Goal: Navigation & Orientation: Find specific page/section

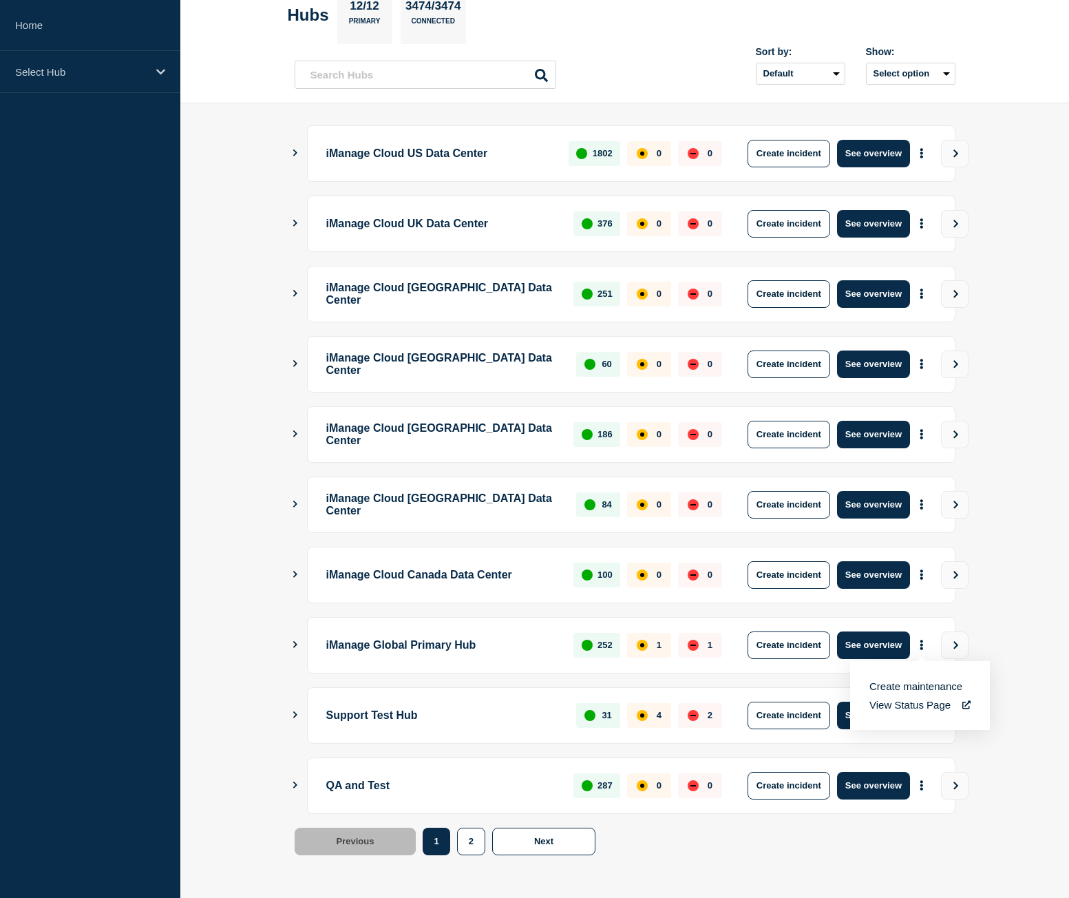
click at [850, 850] on div "Previous Page 1 Page 2 1 2 Next" at bounding box center [625, 842] width 661 height 28
click at [891, 785] on button "See overview" at bounding box center [873, 786] width 73 height 28
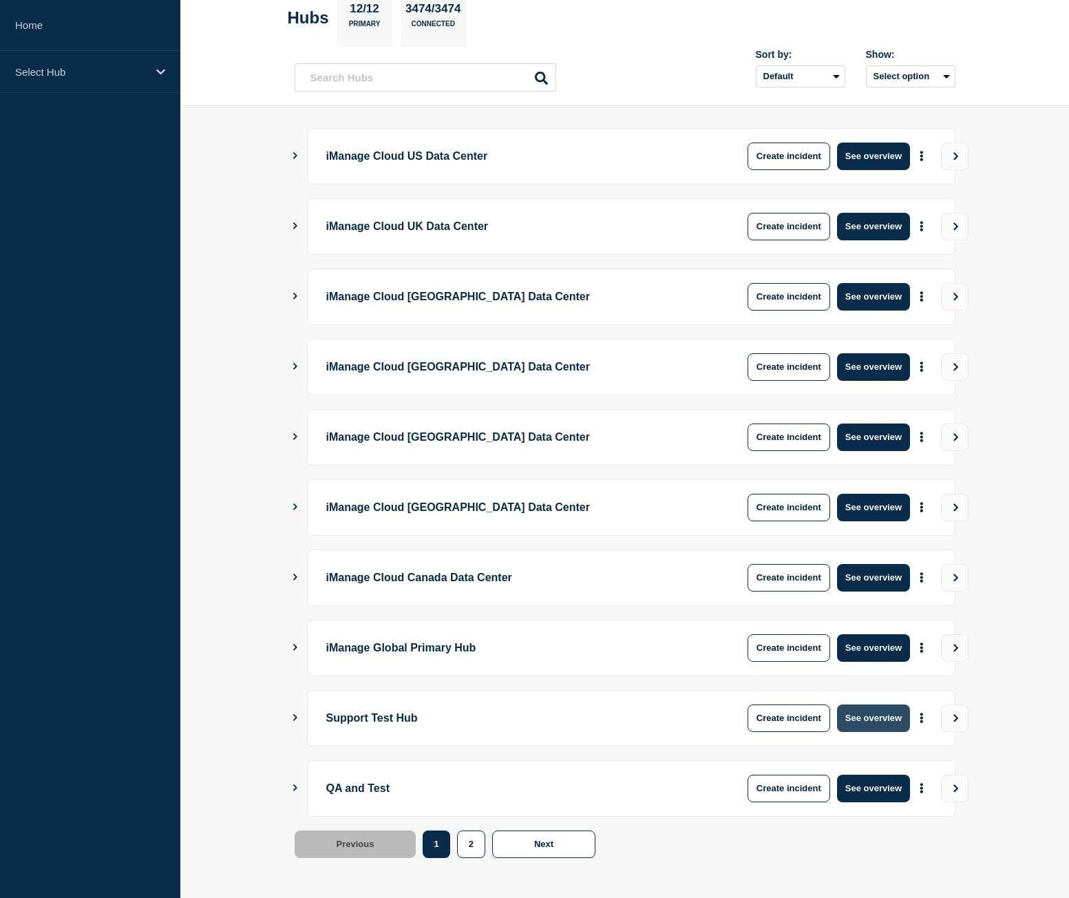
scroll to position [78, 0]
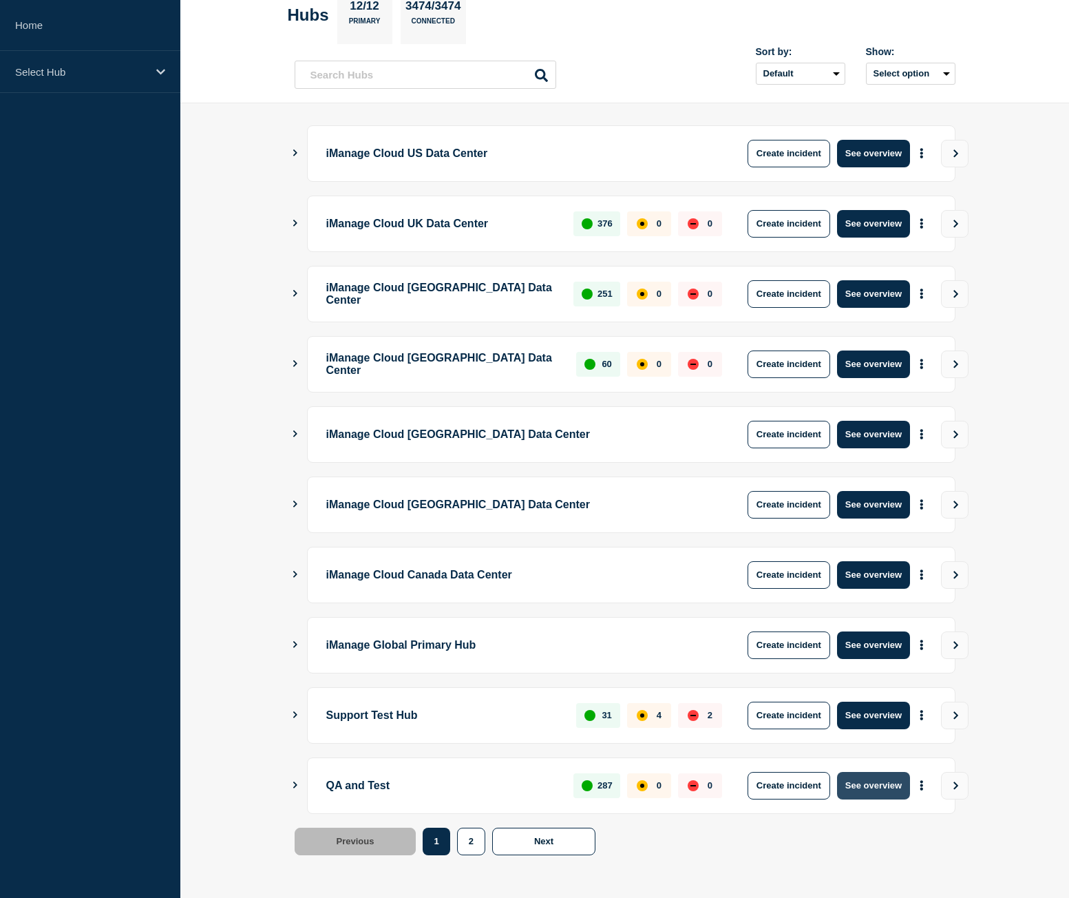
click at [886, 776] on button "See overview" at bounding box center [873, 786] width 73 height 28
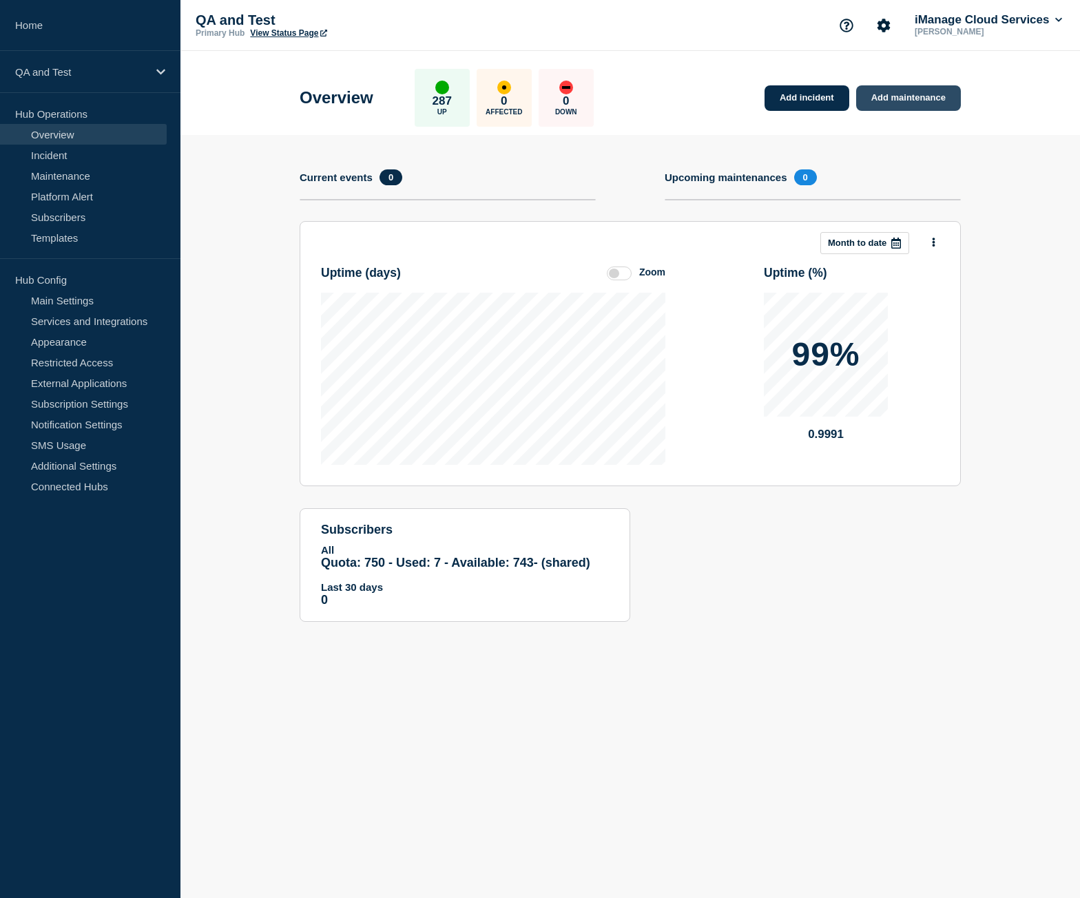
click at [931, 107] on link "Add maintenance" at bounding box center [908, 97] width 105 height 25
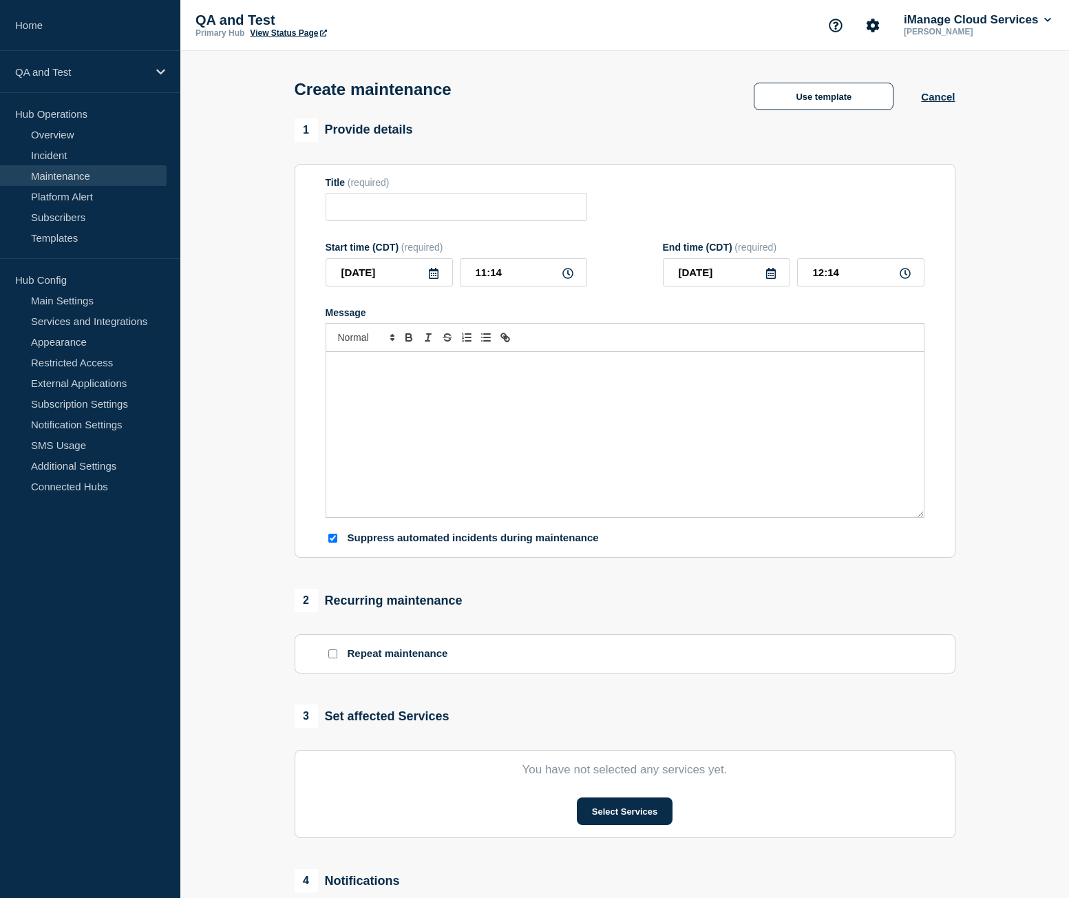
checkbox input "true"
click at [104, 421] on link "Notification Settings" at bounding box center [83, 424] width 167 height 21
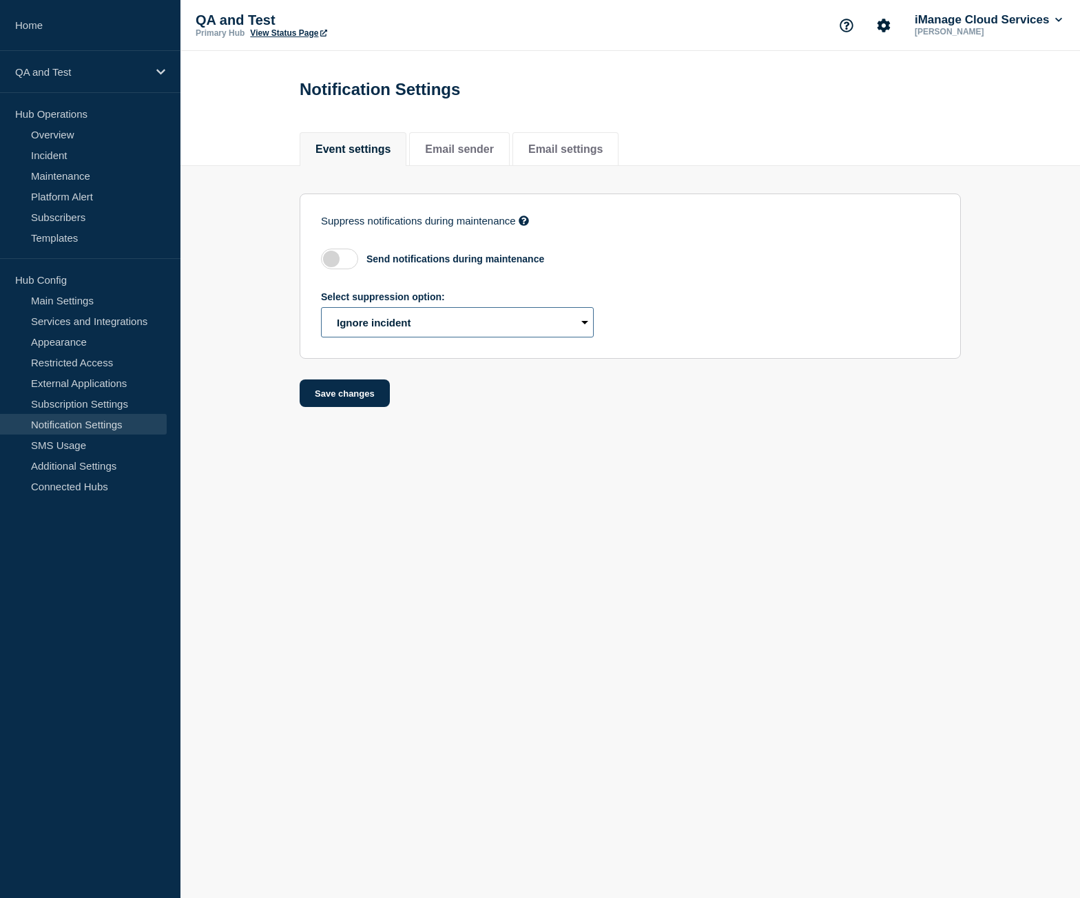
click at [379, 326] on select "Select suppression option Ignore incident Create draft" at bounding box center [457, 322] width 273 height 30
click at [499, 447] on body "Home QA and Test Hub Operations Overview Incident Maintenance Platform Alert Su…" at bounding box center [540, 449] width 1080 height 898
click at [446, 328] on select "Select suppression option Ignore incident Create draft" at bounding box center [457, 322] width 273 height 30
click at [454, 403] on form "Suppress notifications during maintenance If enabled, events created by Webhook…" at bounding box center [630, 300] width 661 height 214
click at [375, 326] on select "Select suppression option Ignore incident Create draft" at bounding box center [457, 322] width 273 height 30
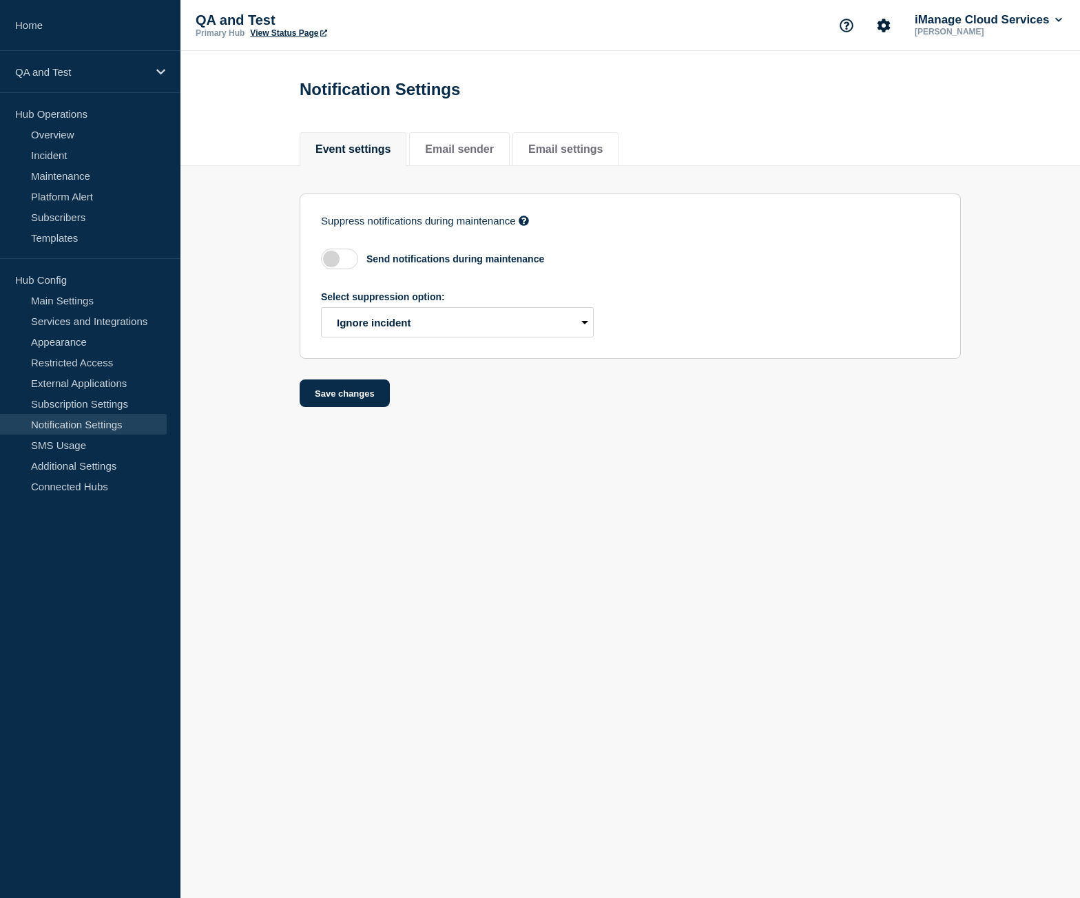
click at [473, 514] on body "Home QA and Test Hub Operations Overview Incident Maintenance Platform Alert Su…" at bounding box center [540, 449] width 1080 height 898
click at [386, 332] on select "Select suppression option Ignore incident Create draft" at bounding box center [457, 322] width 273 height 30
click at [495, 483] on body "Home QA and Test Hub Operations Overview Incident Maintenance Platform Alert Su…" at bounding box center [540, 449] width 1080 height 898
click at [109, 176] on link "Maintenance" at bounding box center [83, 175] width 167 height 21
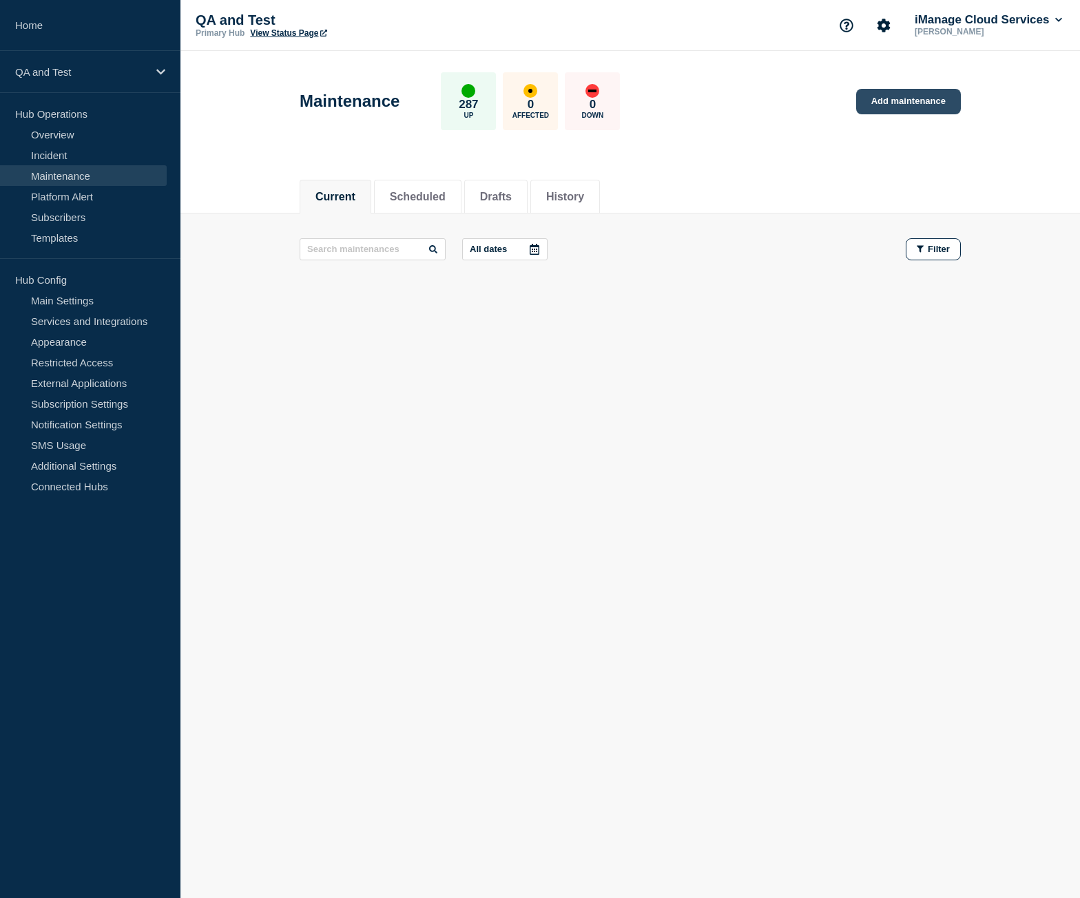
click at [913, 99] on link "Add maintenance" at bounding box center [908, 101] width 105 height 25
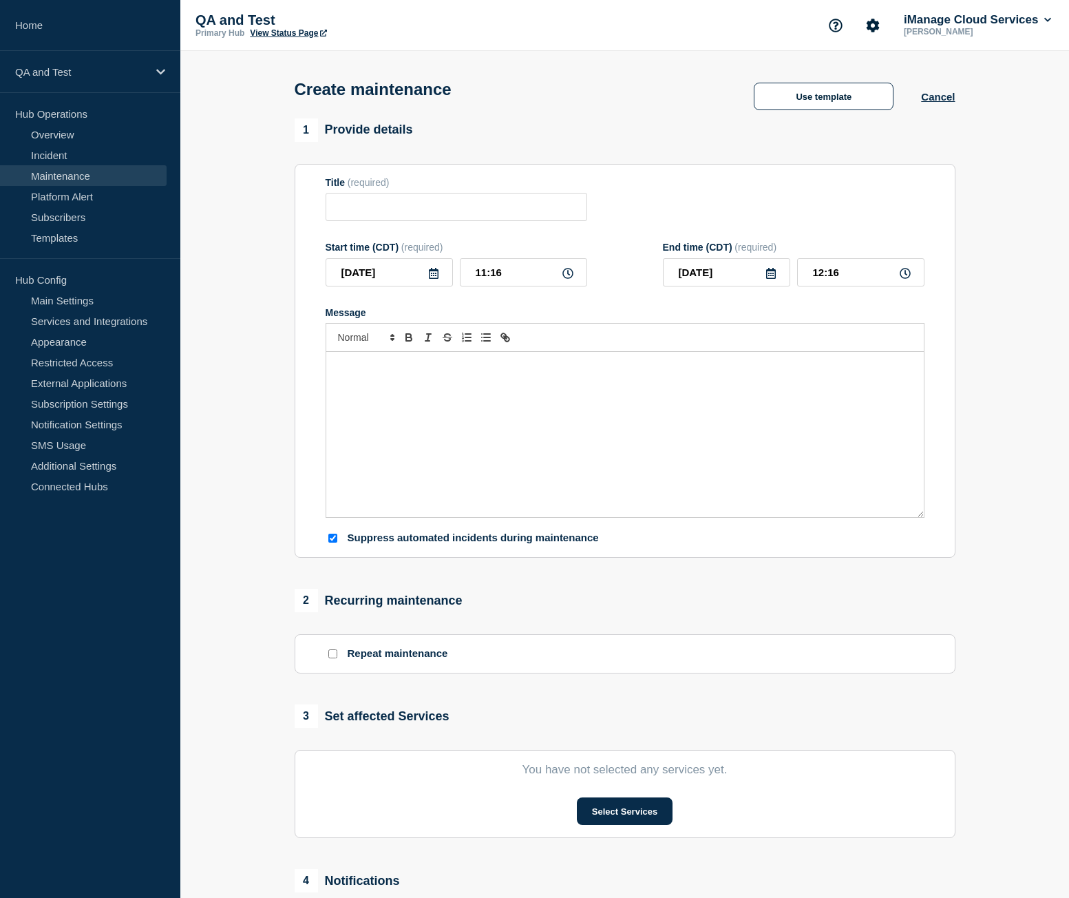
click at [831, 201] on div "Title (required)" at bounding box center [625, 199] width 599 height 45
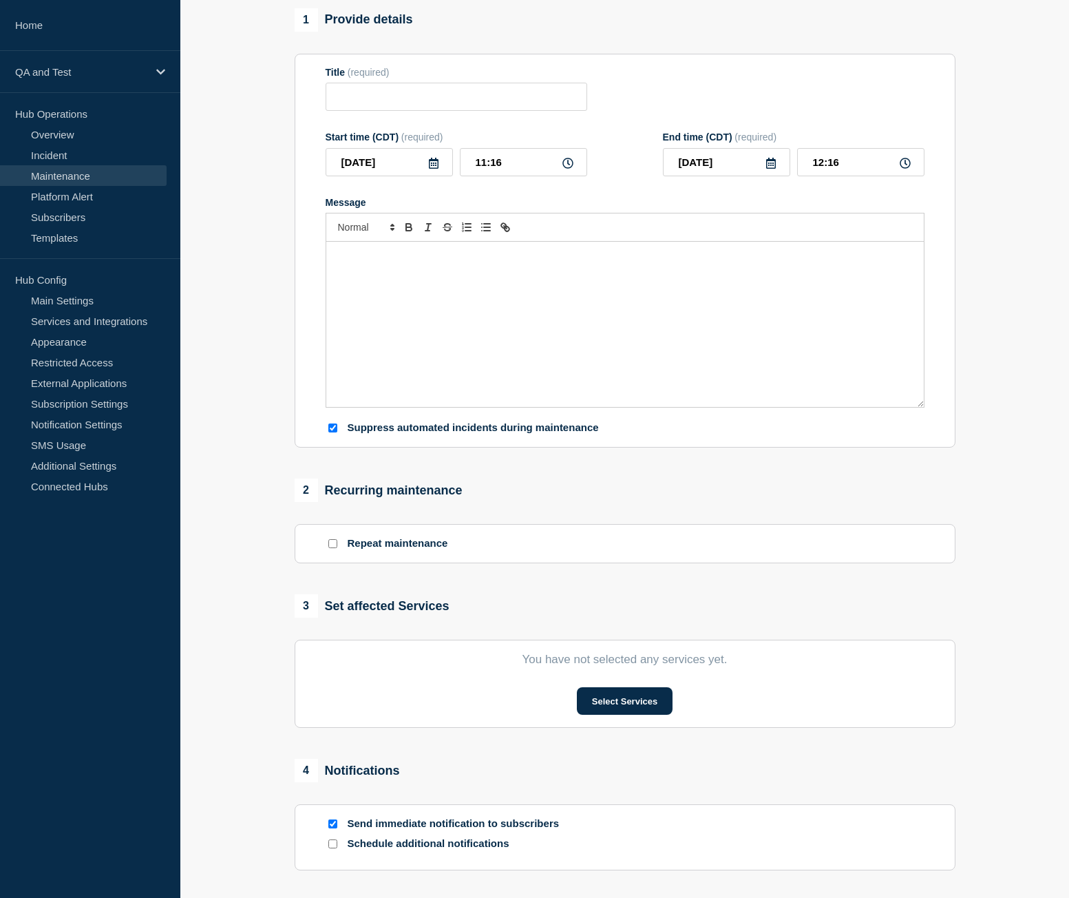
scroll to position [138, 0]
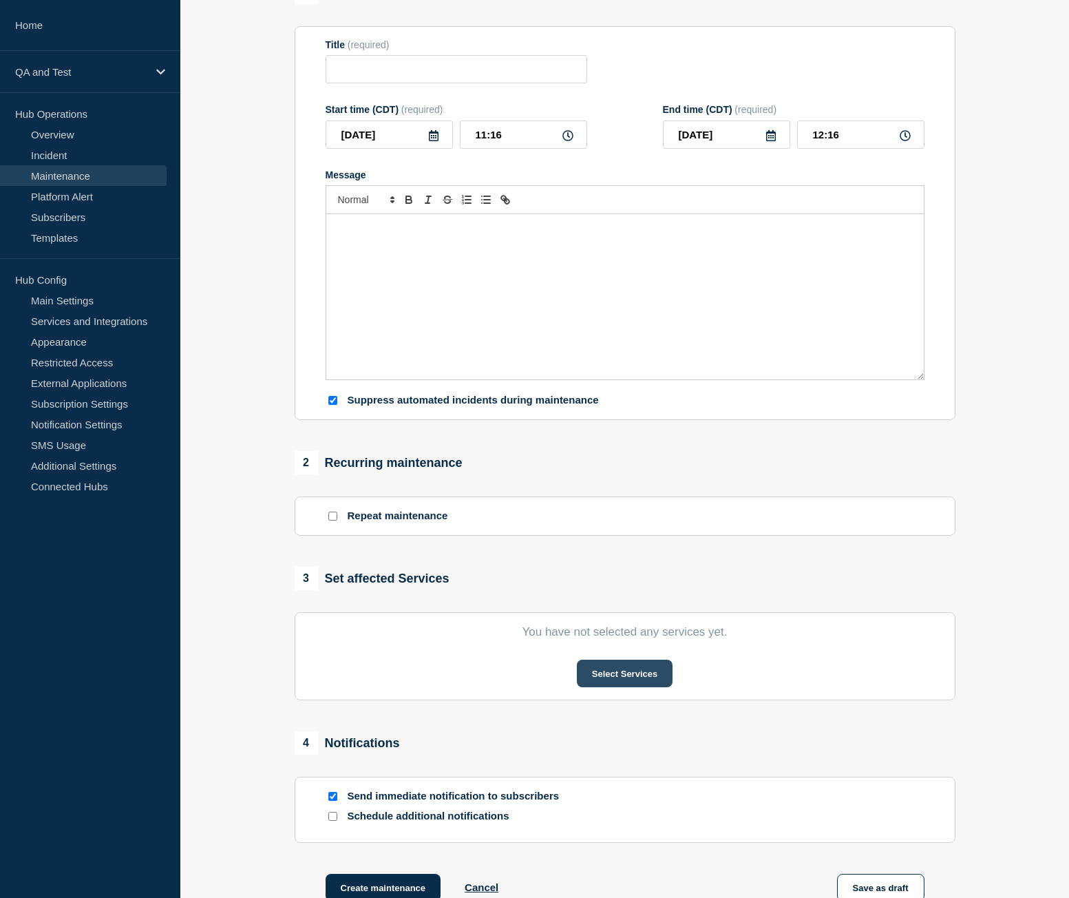
click at [623, 665] on button "Select Services" at bounding box center [625, 674] width 96 height 28
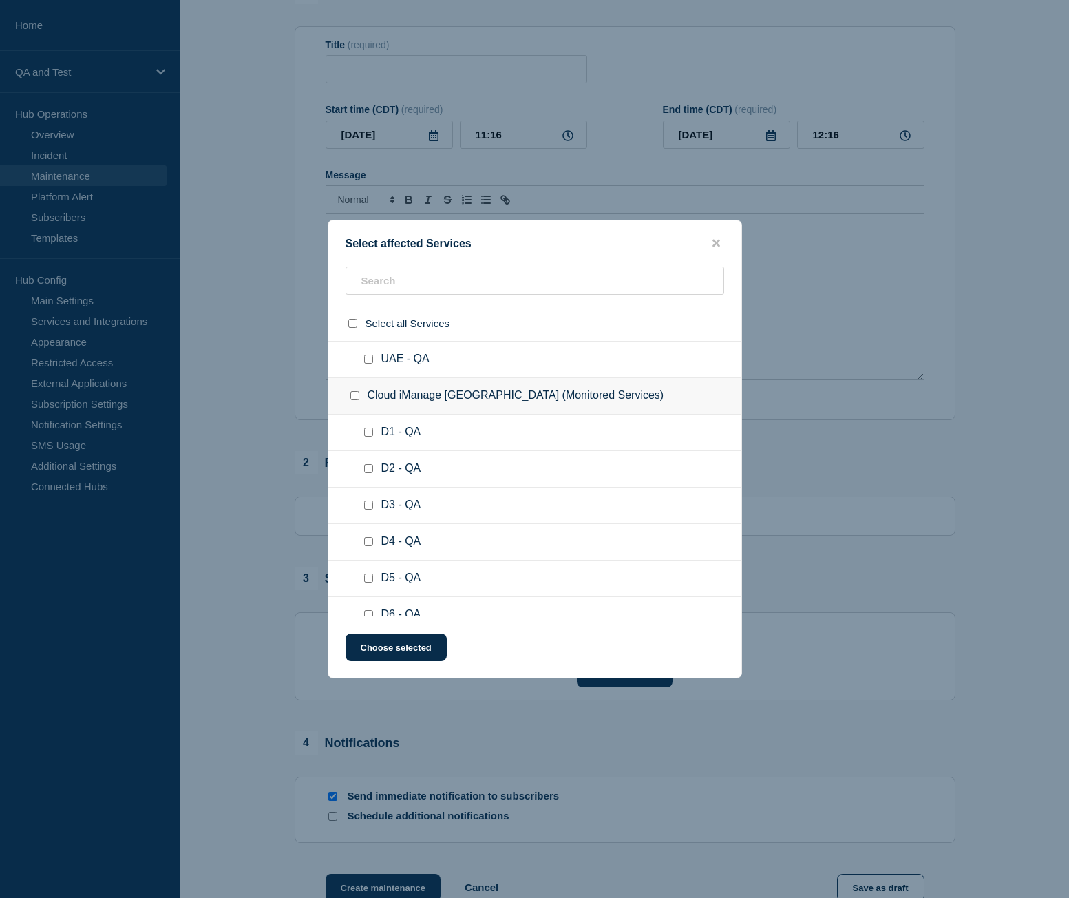
scroll to position [620, 0]
click at [716, 246] on icon "close button" at bounding box center [717, 243] width 8 height 11
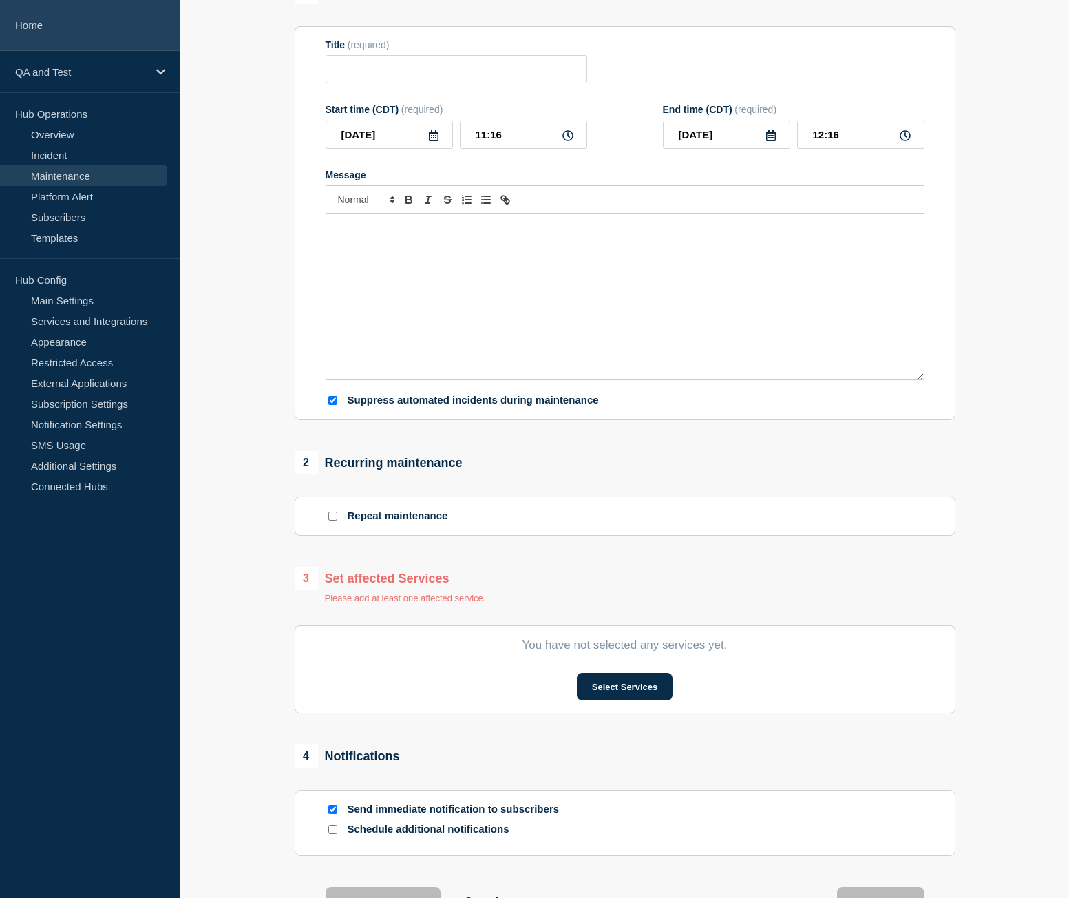
click at [47, 17] on link "Home" at bounding box center [90, 25] width 180 height 51
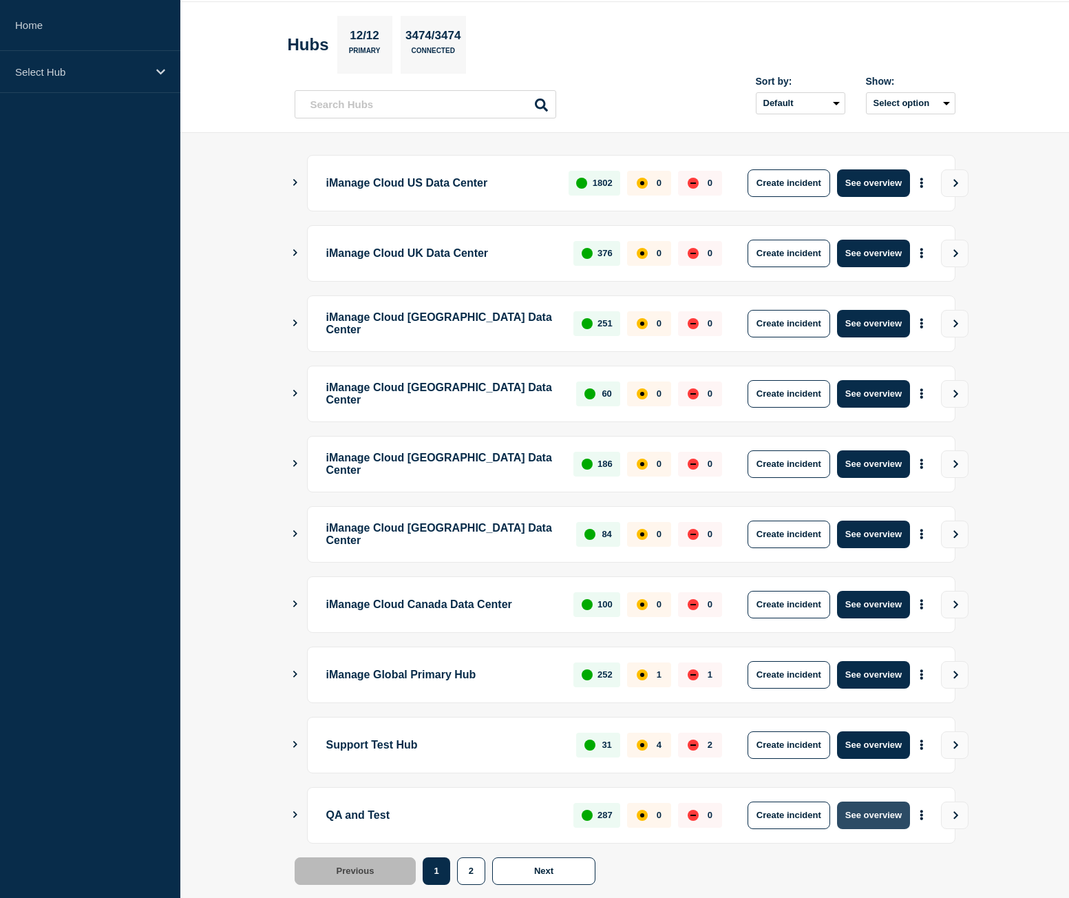
scroll to position [78, 0]
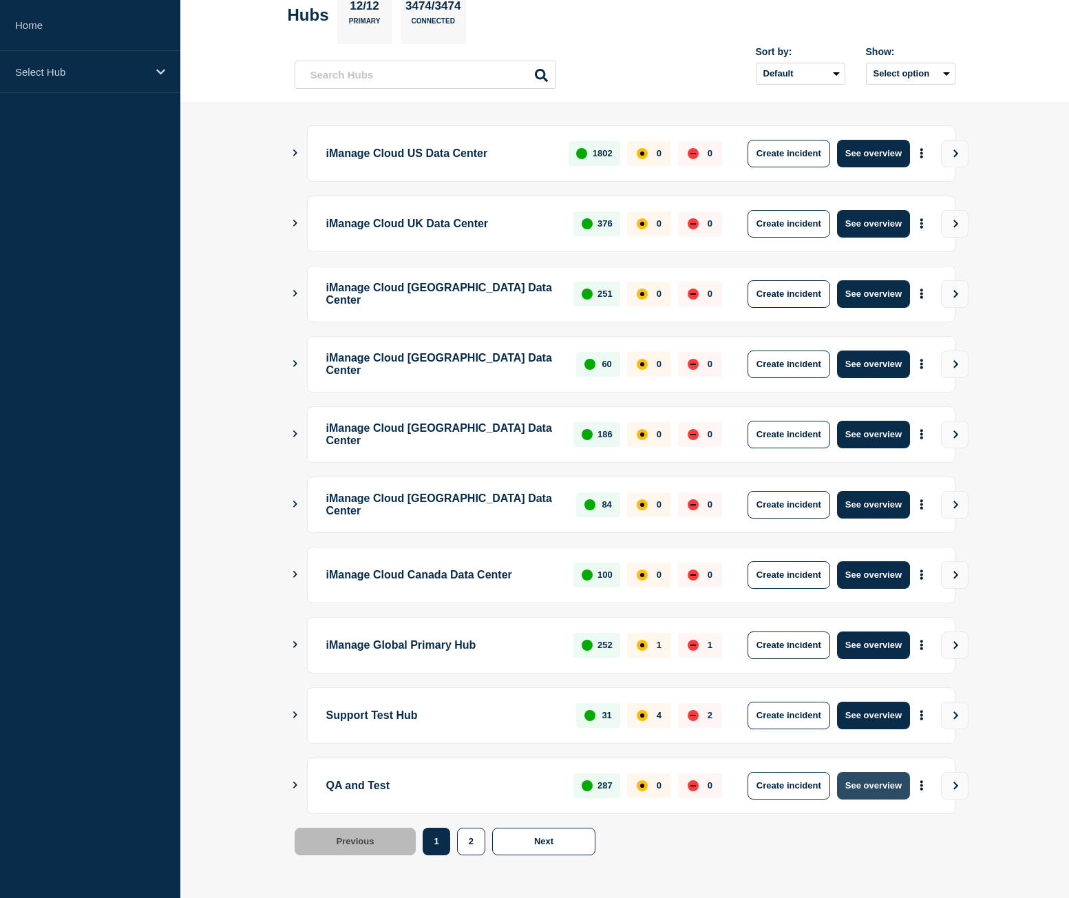
click at [881, 790] on button "See overview" at bounding box center [873, 786] width 73 height 28
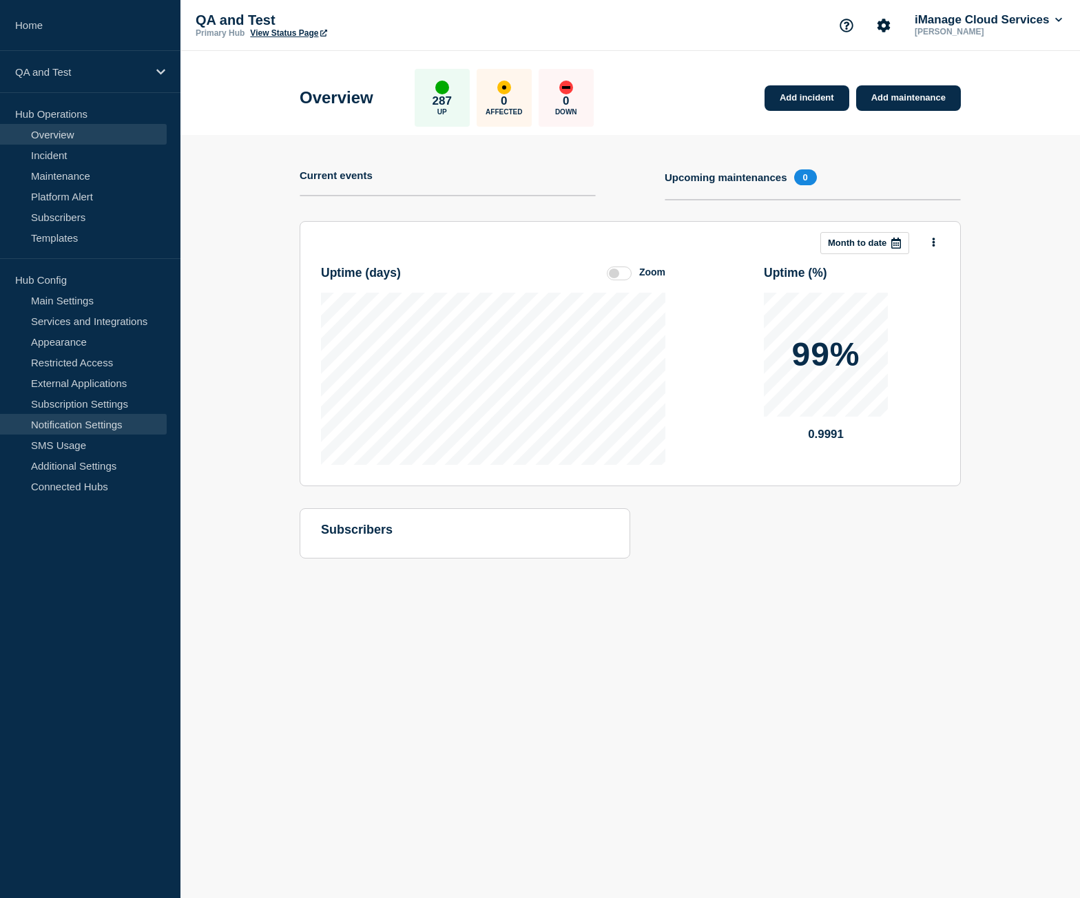
click at [97, 422] on link "Notification Settings" at bounding box center [83, 424] width 167 height 21
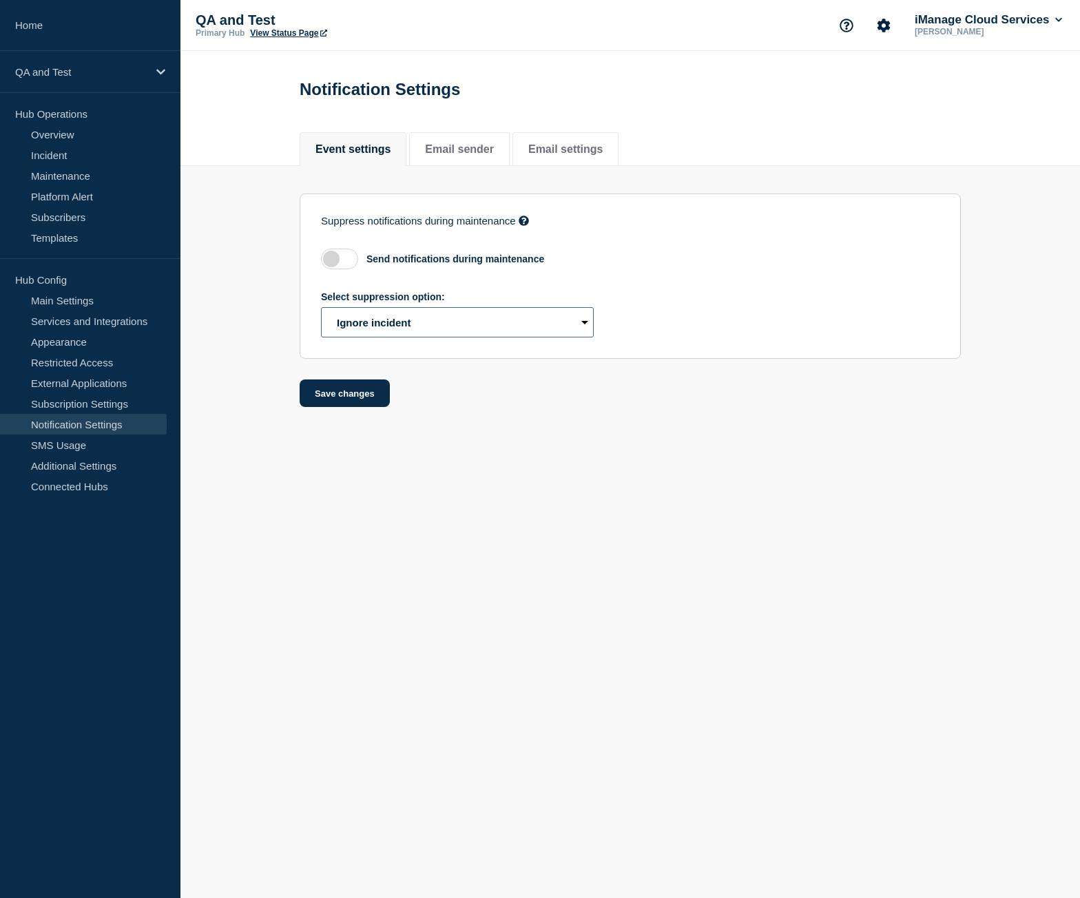
click at [379, 331] on select "Select suppression option Ignore incident Create draft" at bounding box center [457, 322] width 273 height 30
click at [527, 462] on body "Home QA and Test Hub Operations Overview Incident Maintenance Platform Alert Su…" at bounding box center [540, 449] width 1080 height 898
click at [350, 262] on label at bounding box center [339, 259] width 37 height 21
click at [0, 0] on input "checkbox" at bounding box center [0, 0] width 0 height 0
click at [349, 258] on label at bounding box center [339, 259] width 37 height 21
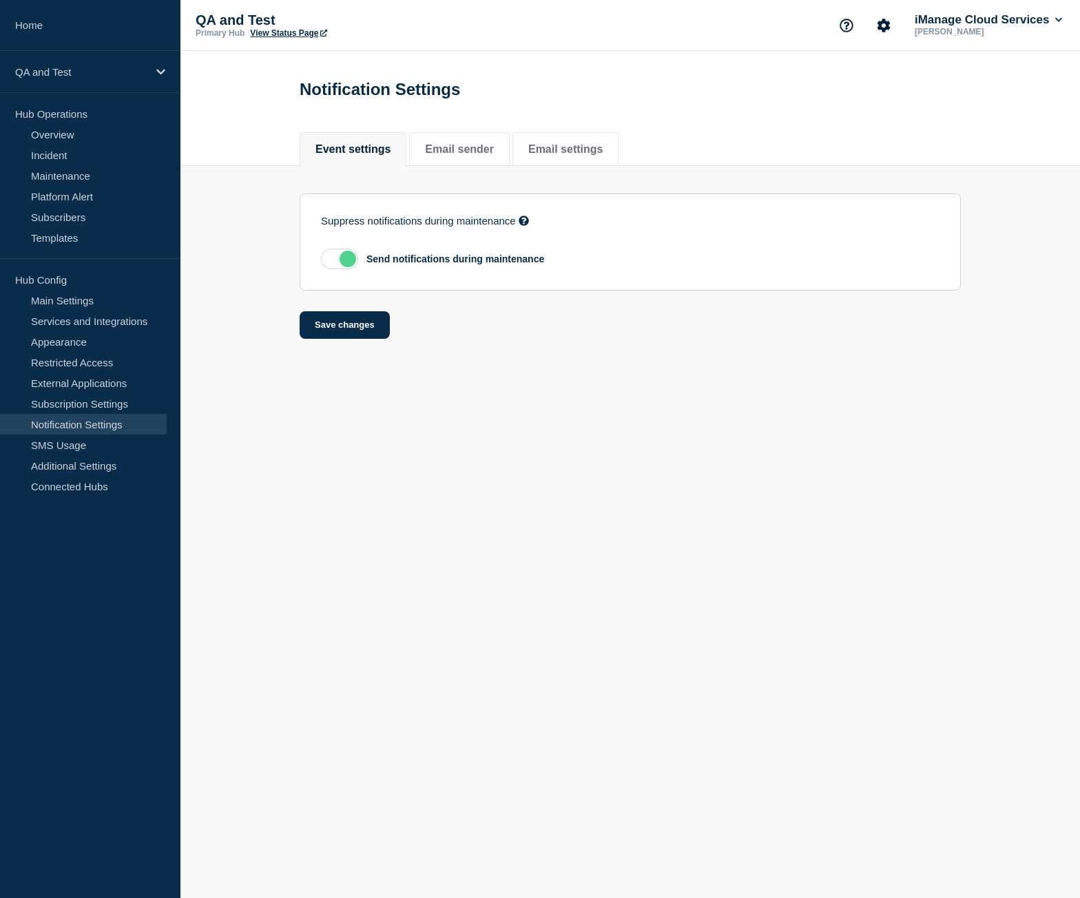
click at [0, 0] on input "checkbox" at bounding box center [0, 0] width 0 height 0
click at [347, 260] on label at bounding box center [339, 259] width 37 height 21
click at [0, 0] on input "checkbox" at bounding box center [0, 0] width 0 height 0
click at [347, 260] on label at bounding box center [339, 259] width 37 height 21
click at [0, 0] on input "checkbox" at bounding box center [0, 0] width 0 height 0
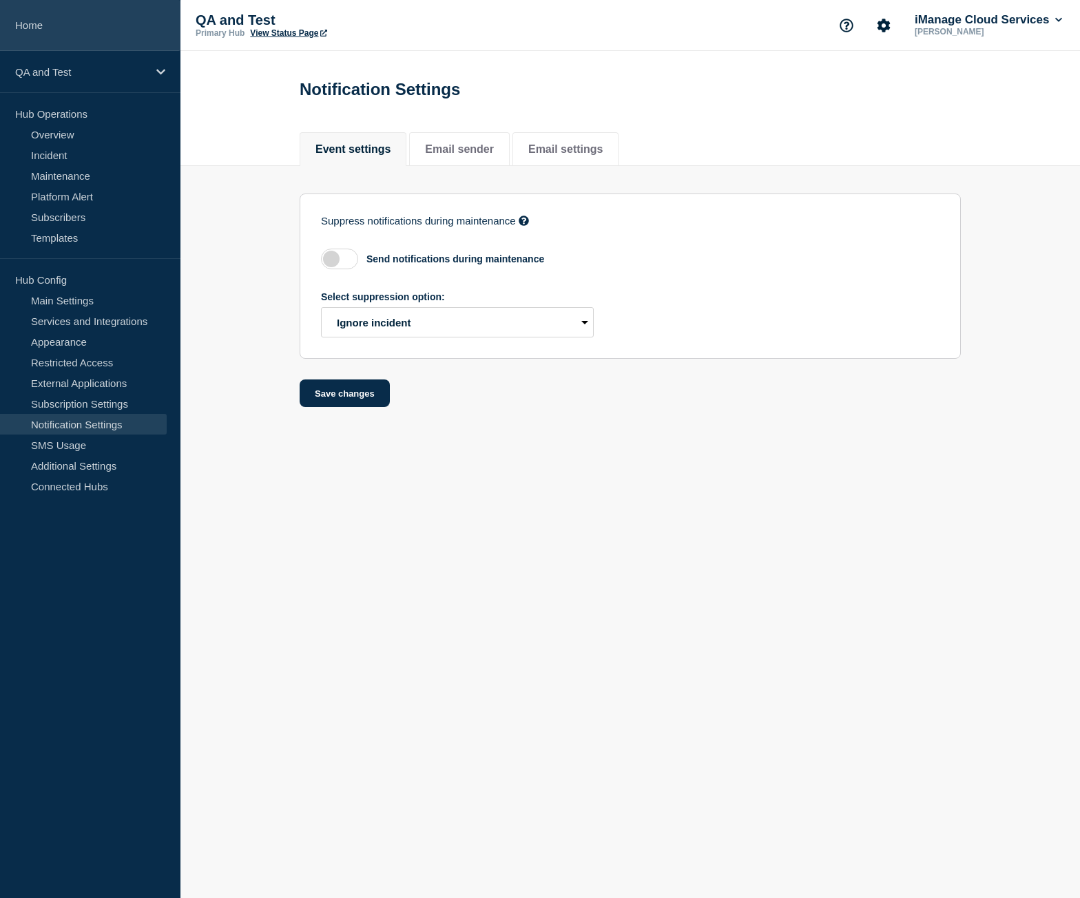
click at [117, 32] on link "Home" at bounding box center [90, 25] width 180 height 51
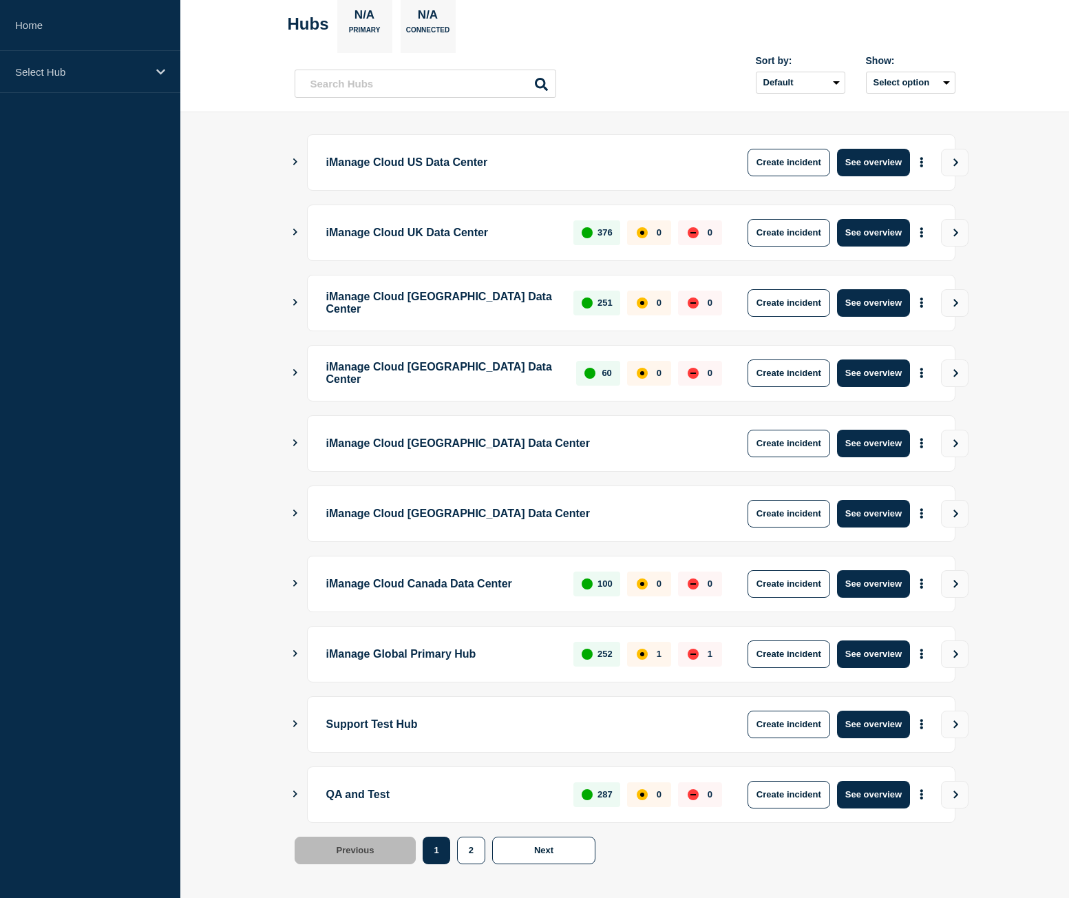
scroll to position [78, 0]
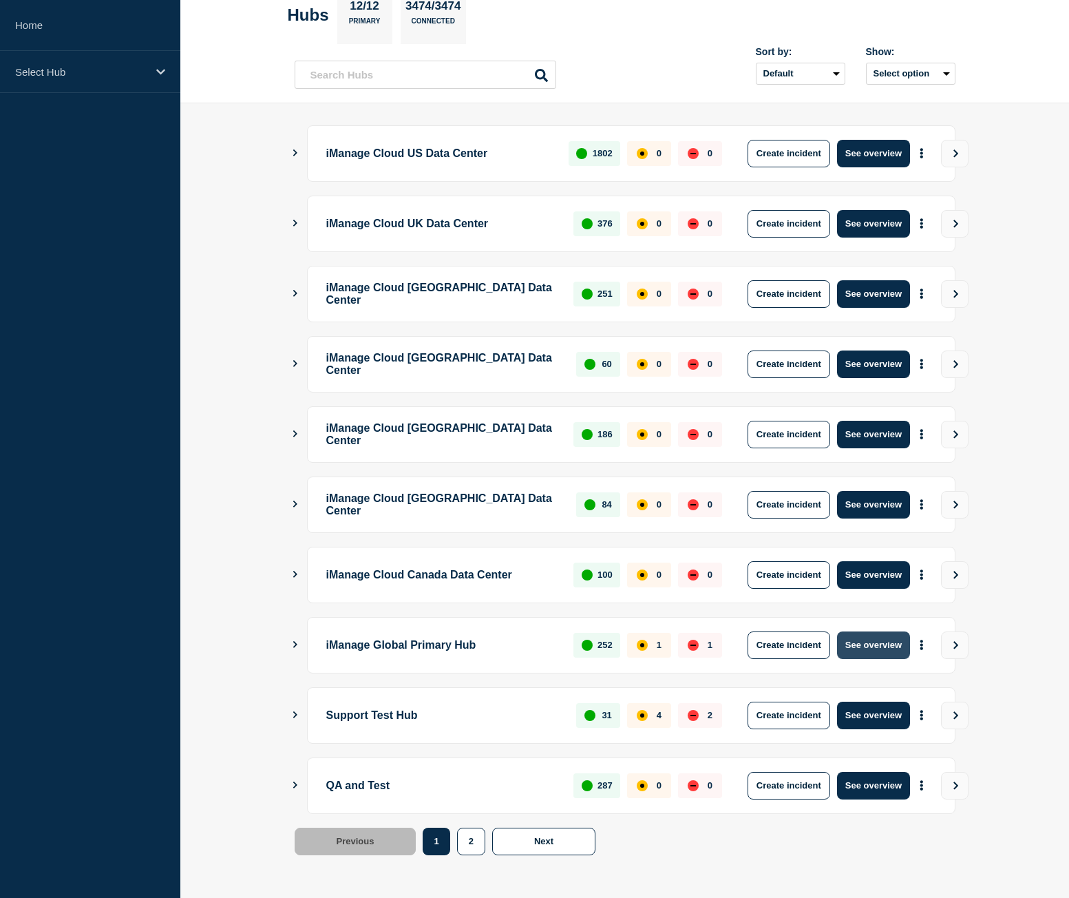
click at [900, 640] on button "See overview" at bounding box center [873, 645] width 73 height 28
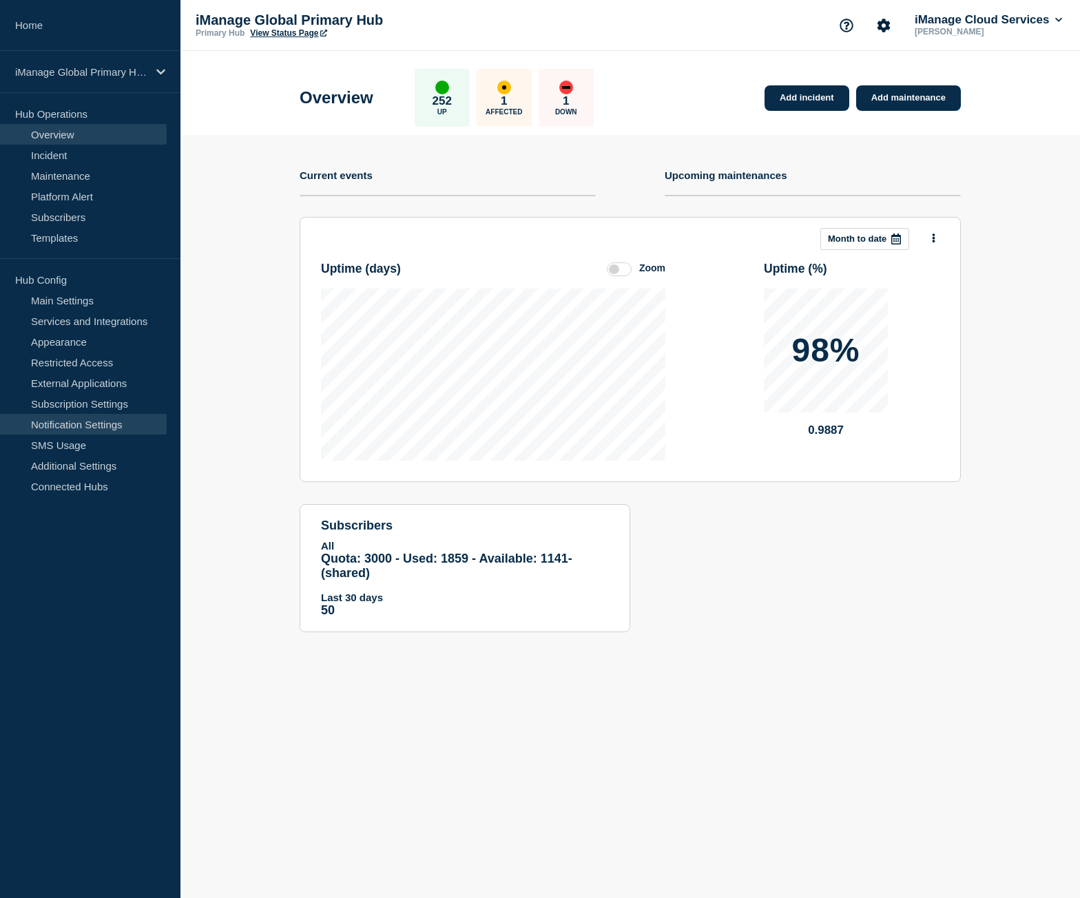
click at [120, 417] on link "Notification Settings" at bounding box center [83, 424] width 167 height 21
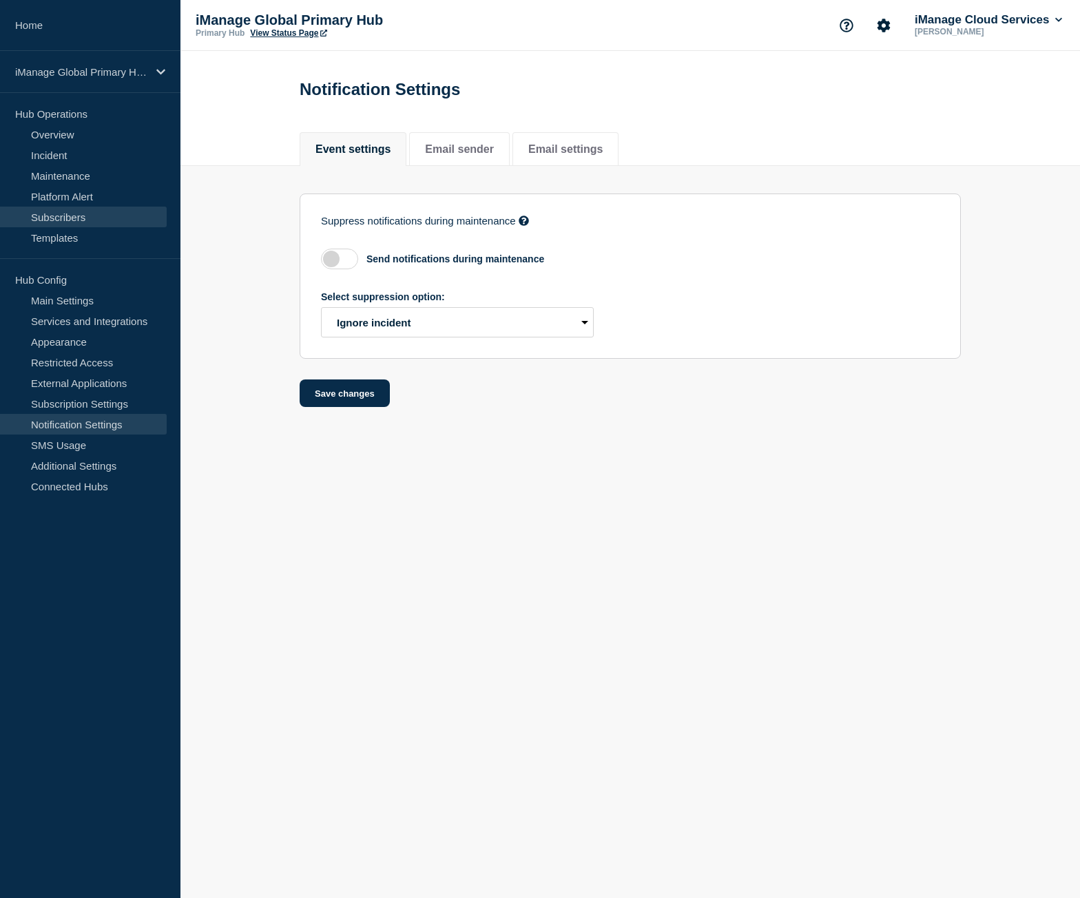
click at [76, 222] on link "Subscribers" at bounding box center [83, 217] width 167 height 21
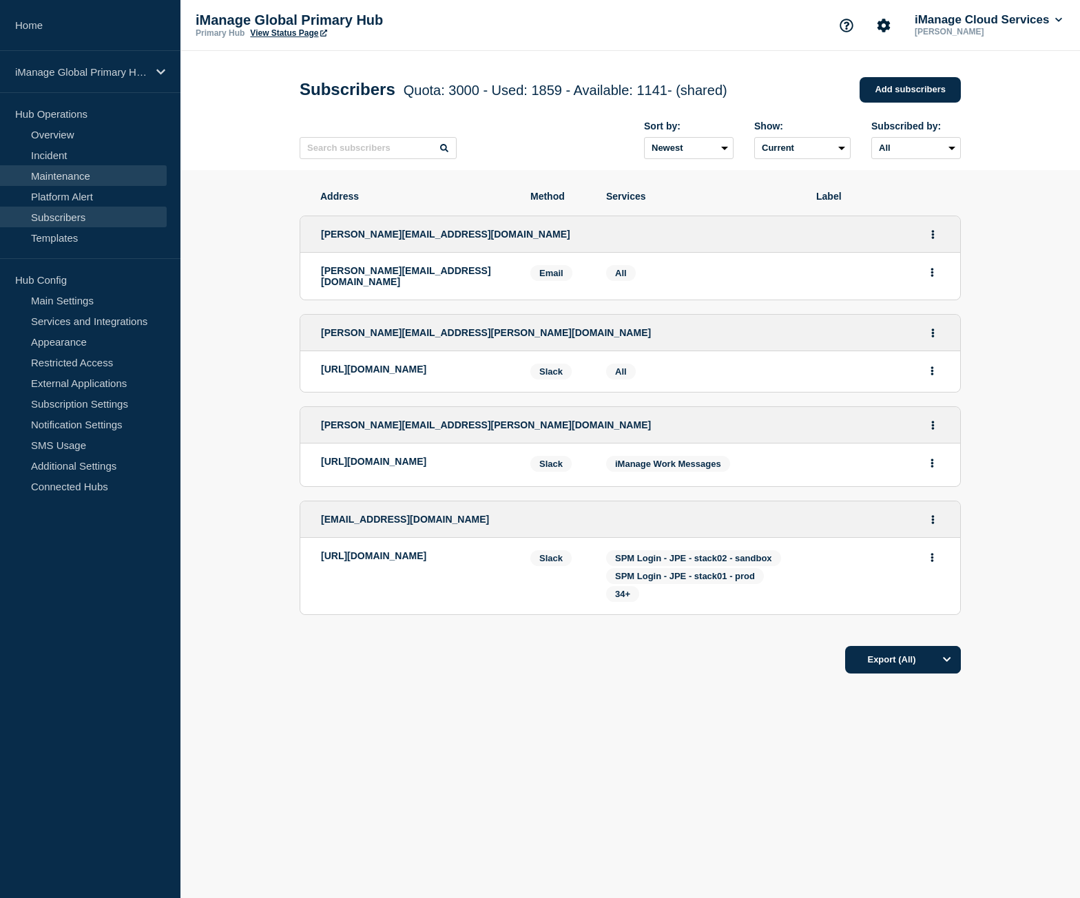
click at [81, 177] on link "Maintenance" at bounding box center [83, 175] width 167 height 21
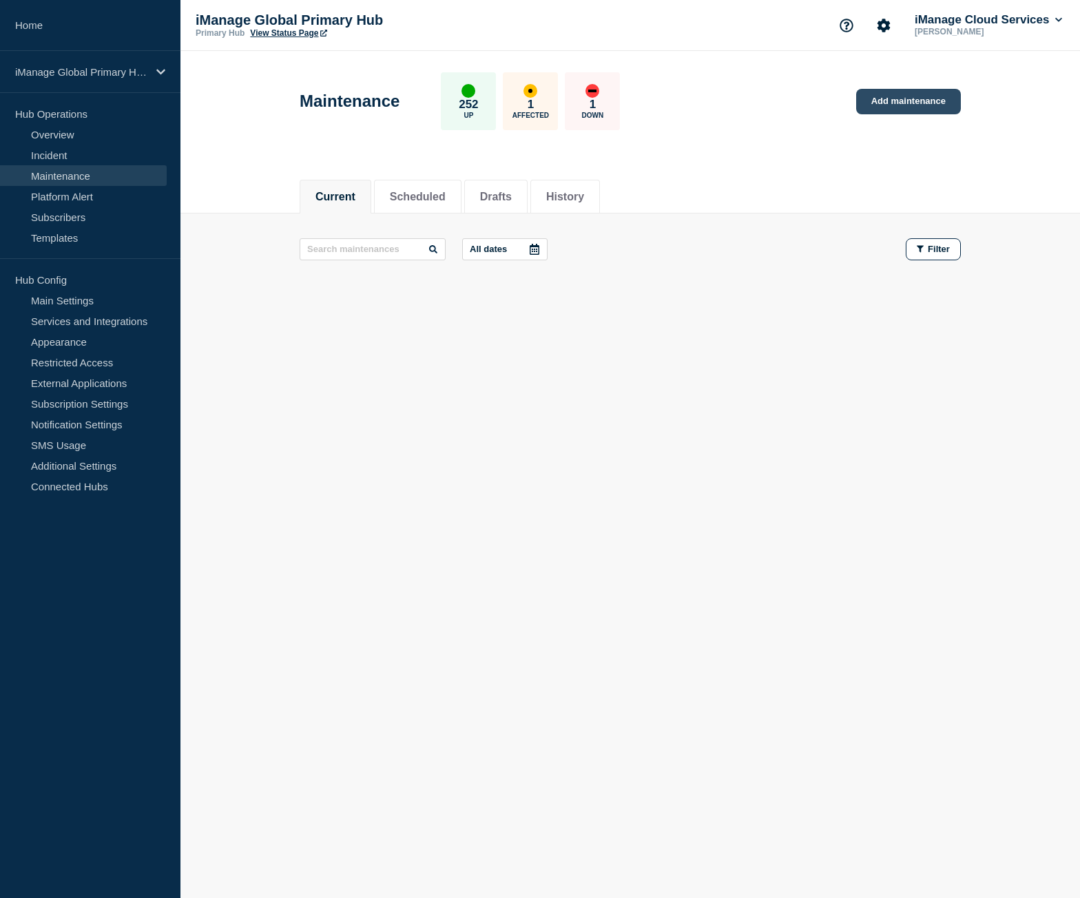
click at [901, 103] on link "Add maintenance" at bounding box center [908, 101] width 105 height 25
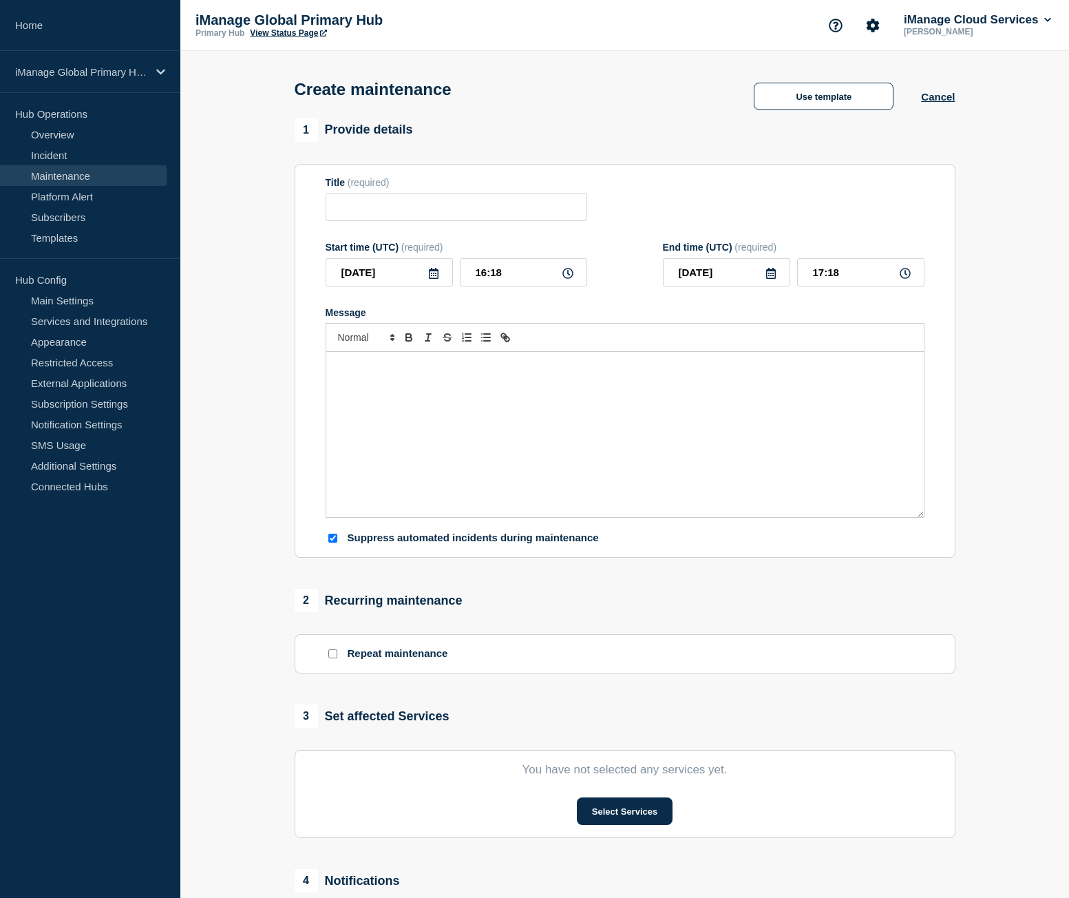
checkbox input "true"
click at [644, 813] on button "Select Services" at bounding box center [625, 811] width 96 height 28
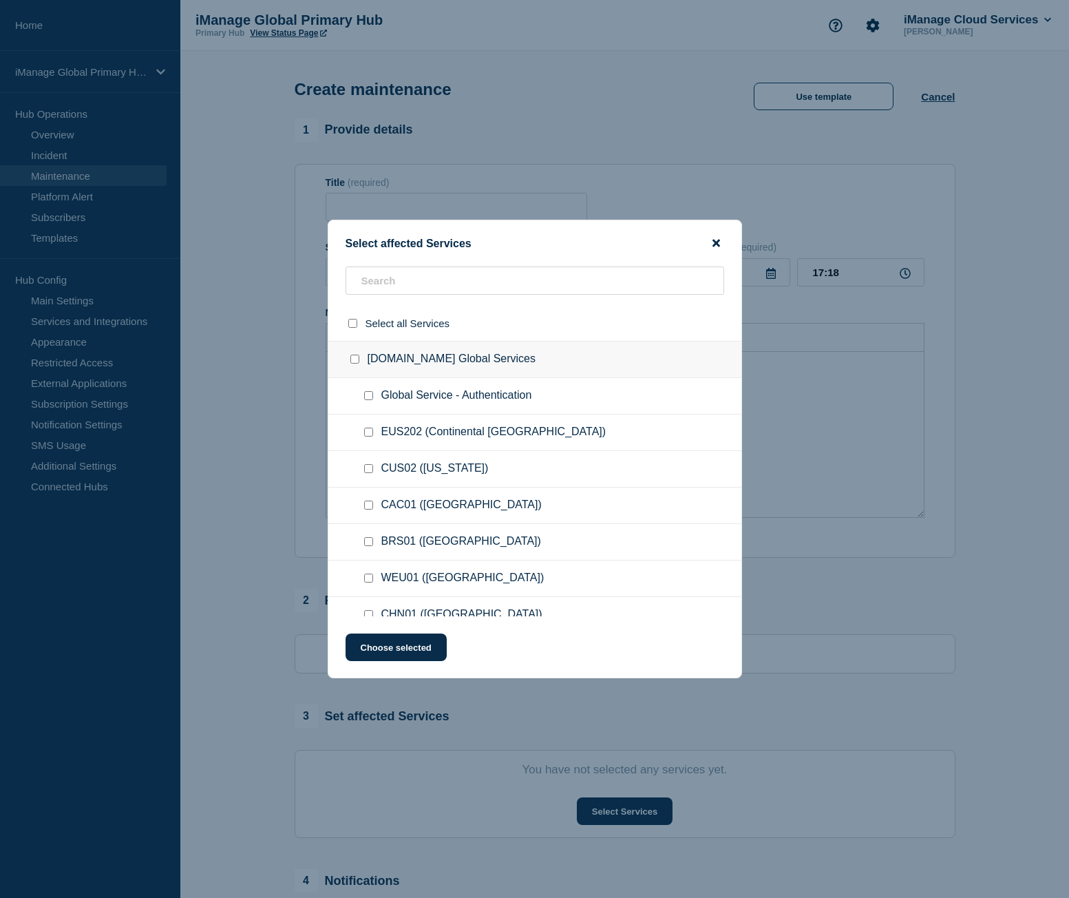
click at [715, 243] on icon "close button" at bounding box center [717, 244] width 8 height 8
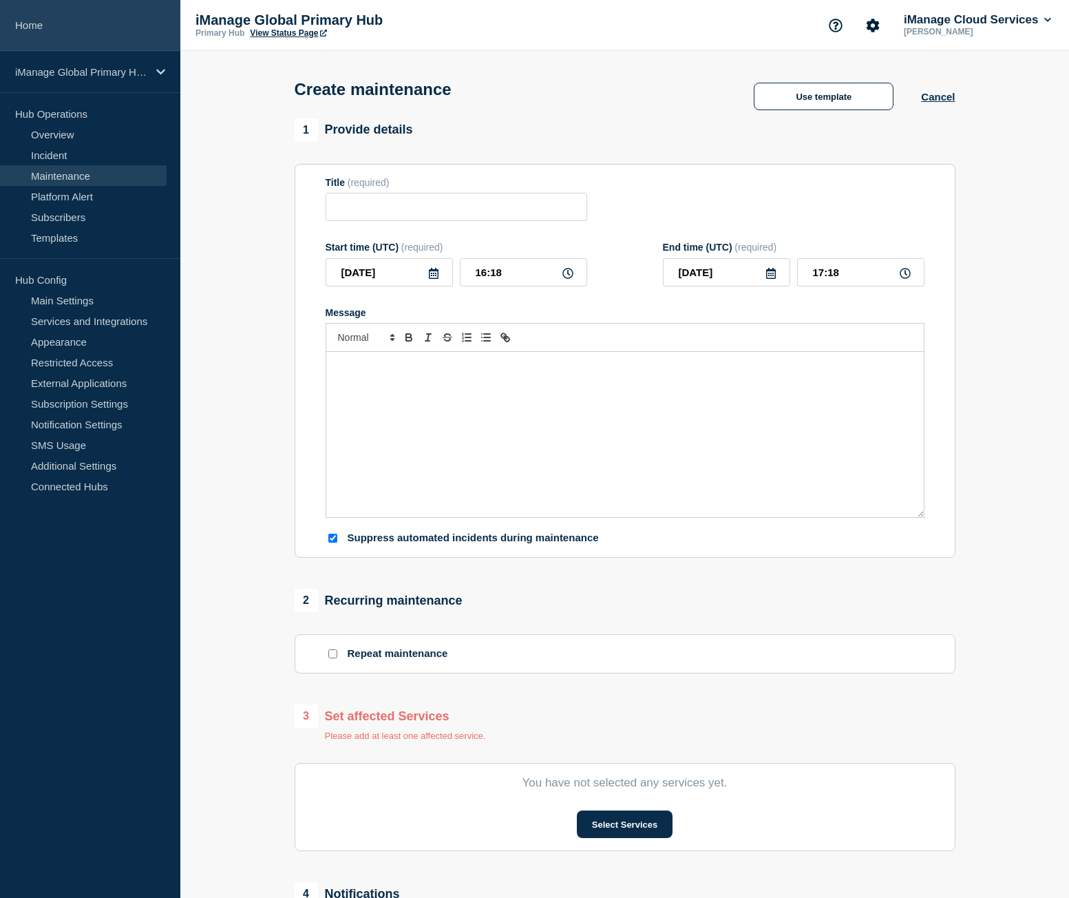
click at [110, 41] on link "Home" at bounding box center [90, 25] width 180 height 51
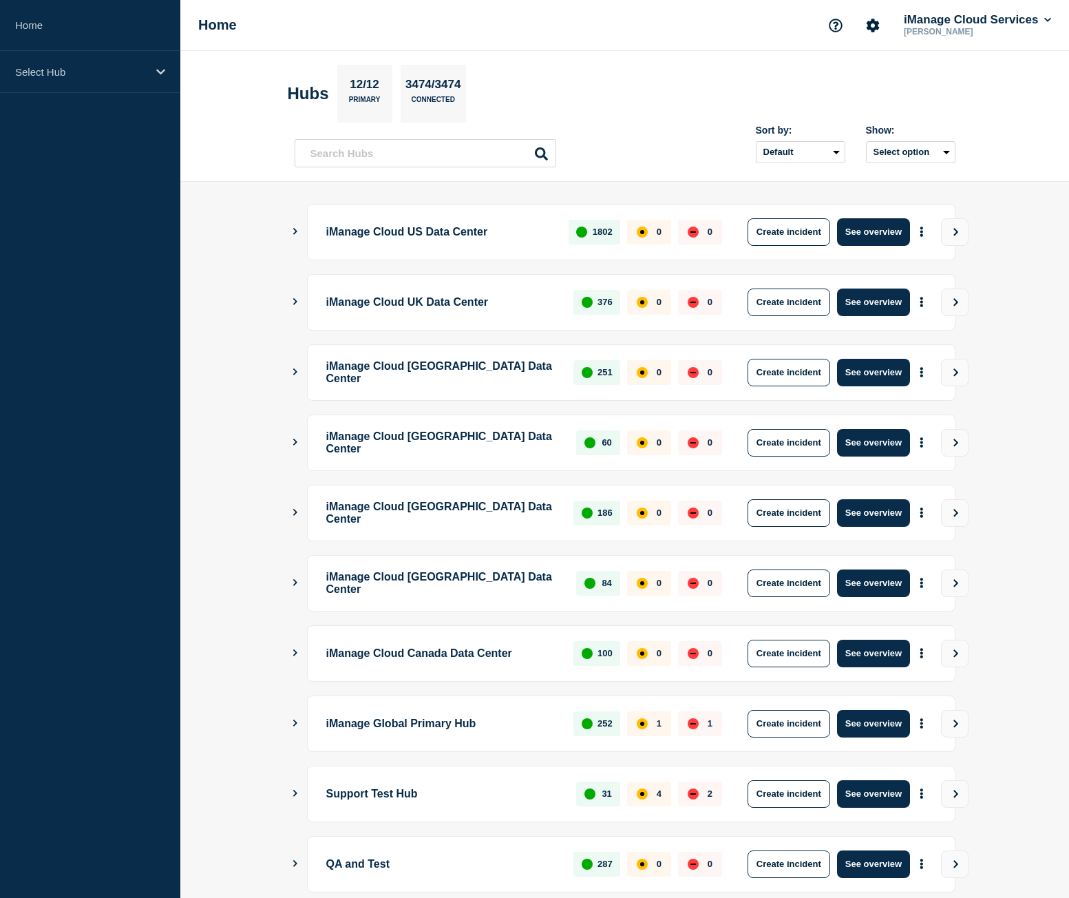
click at [644, 112] on section "Hubs 12/12 Primary 3474/3474 Connected" at bounding box center [625, 94] width 675 height 58
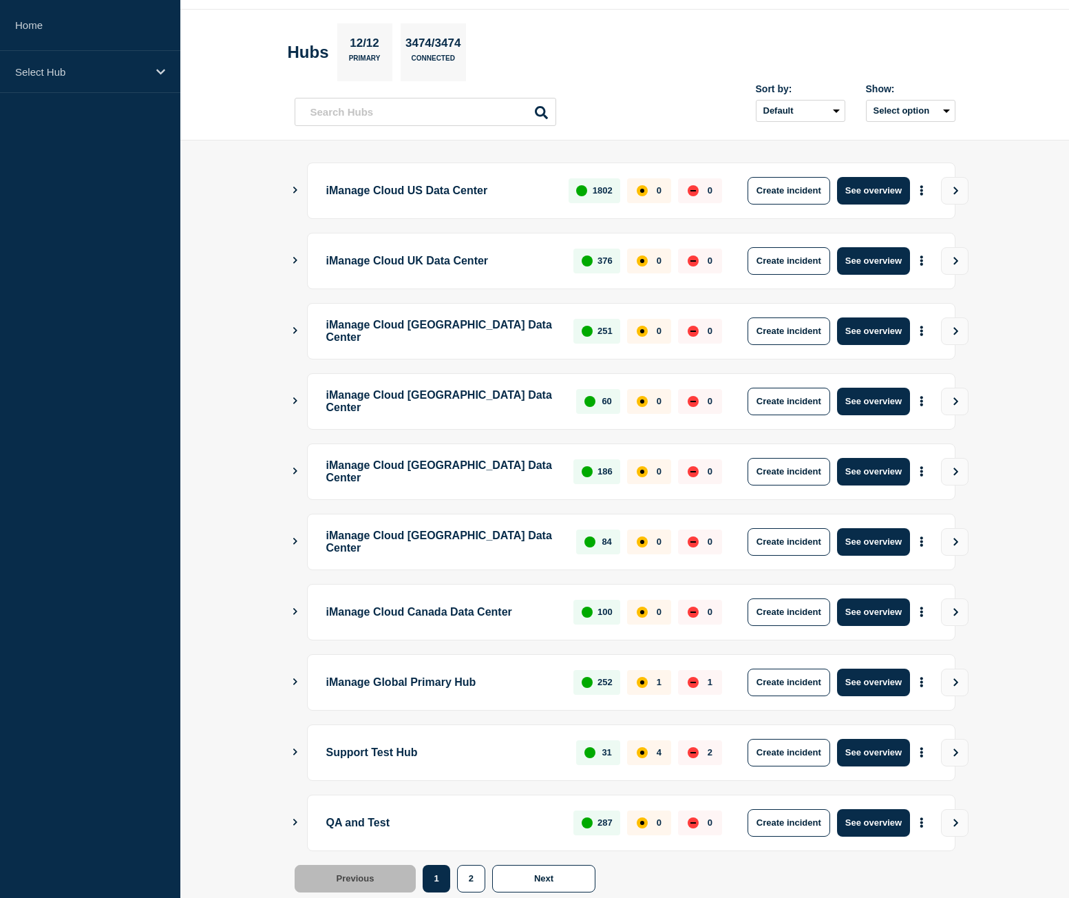
scroll to position [78, 0]
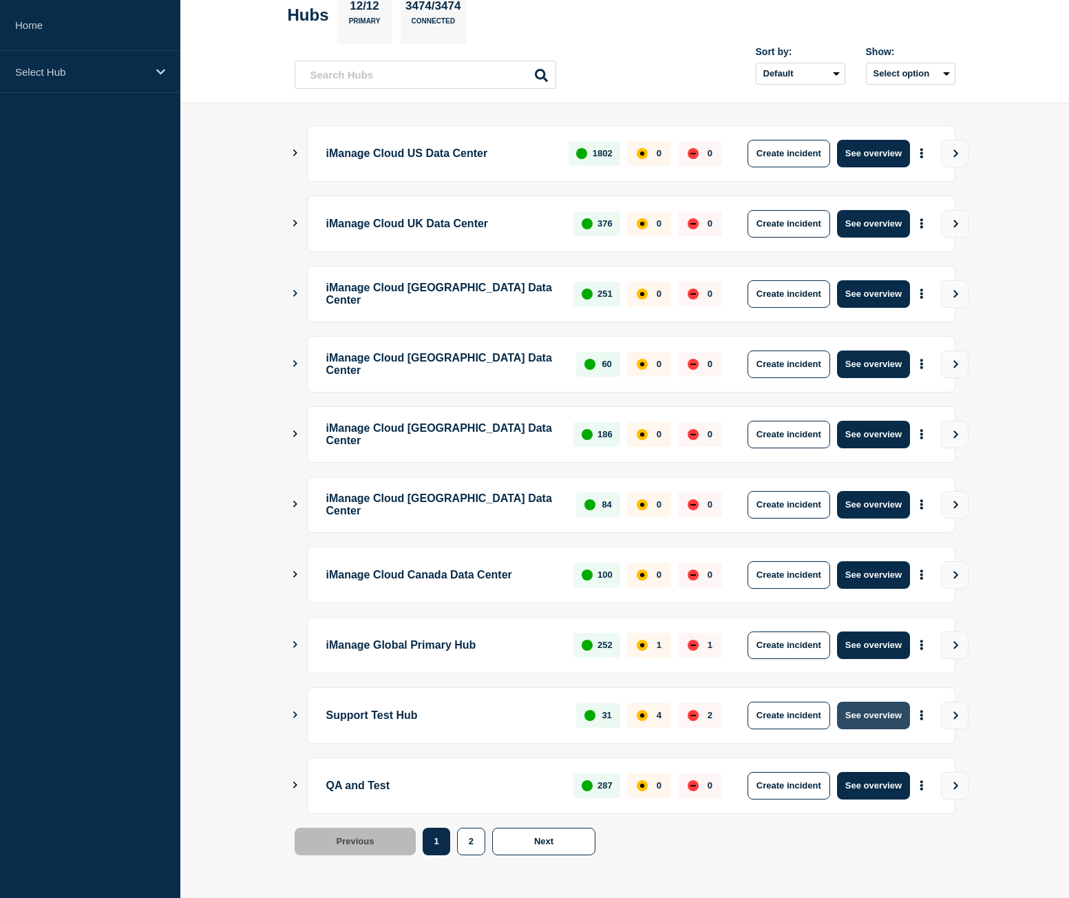
click at [880, 713] on button "See overview" at bounding box center [873, 716] width 73 height 28
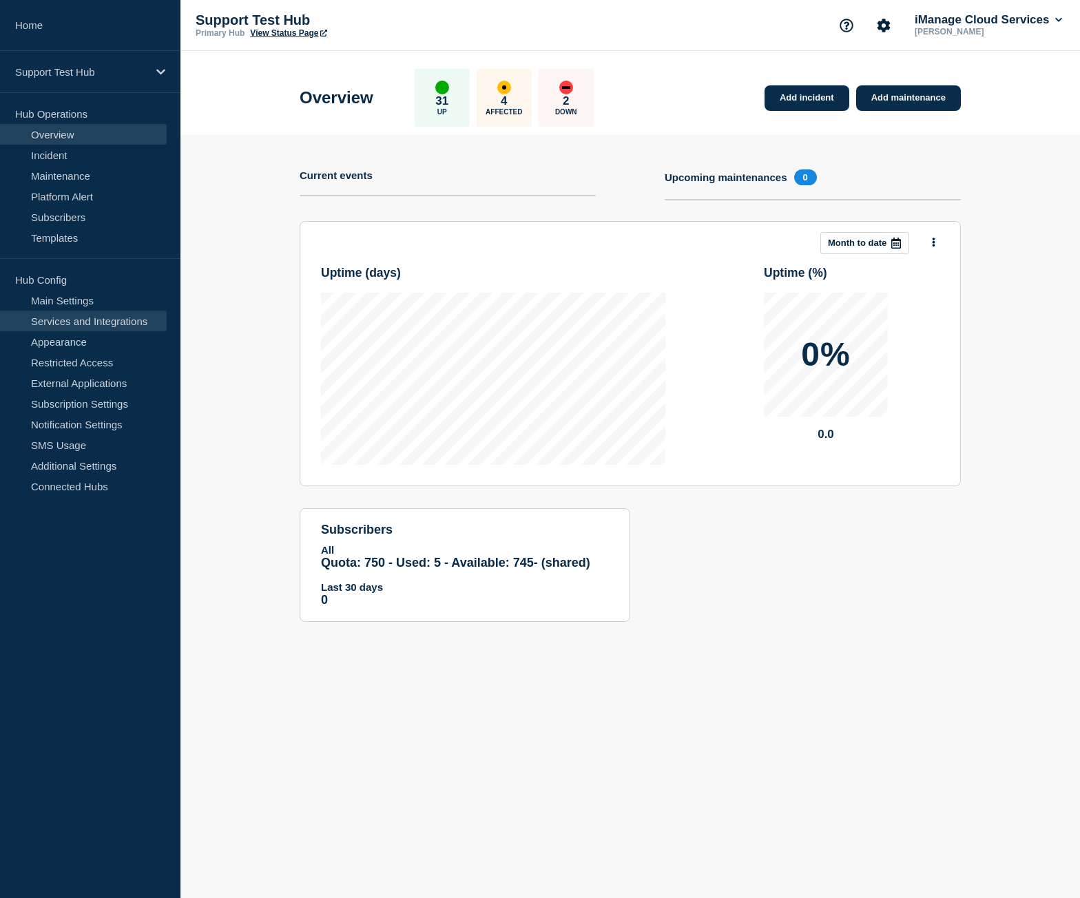
click at [83, 324] on link "Services and Integrations" at bounding box center [83, 321] width 167 height 21
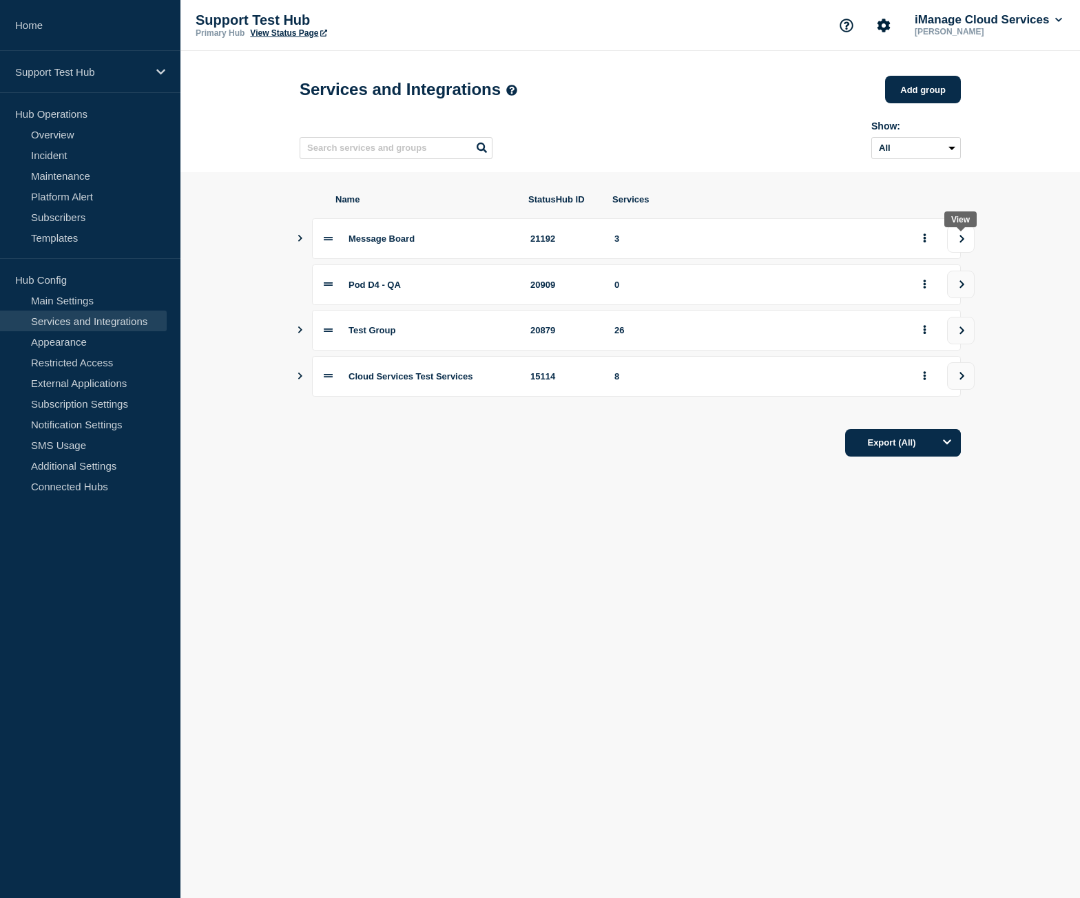
click at [964, 243] on icon "view group" at bounding box center [961, 239] width 9 height 8
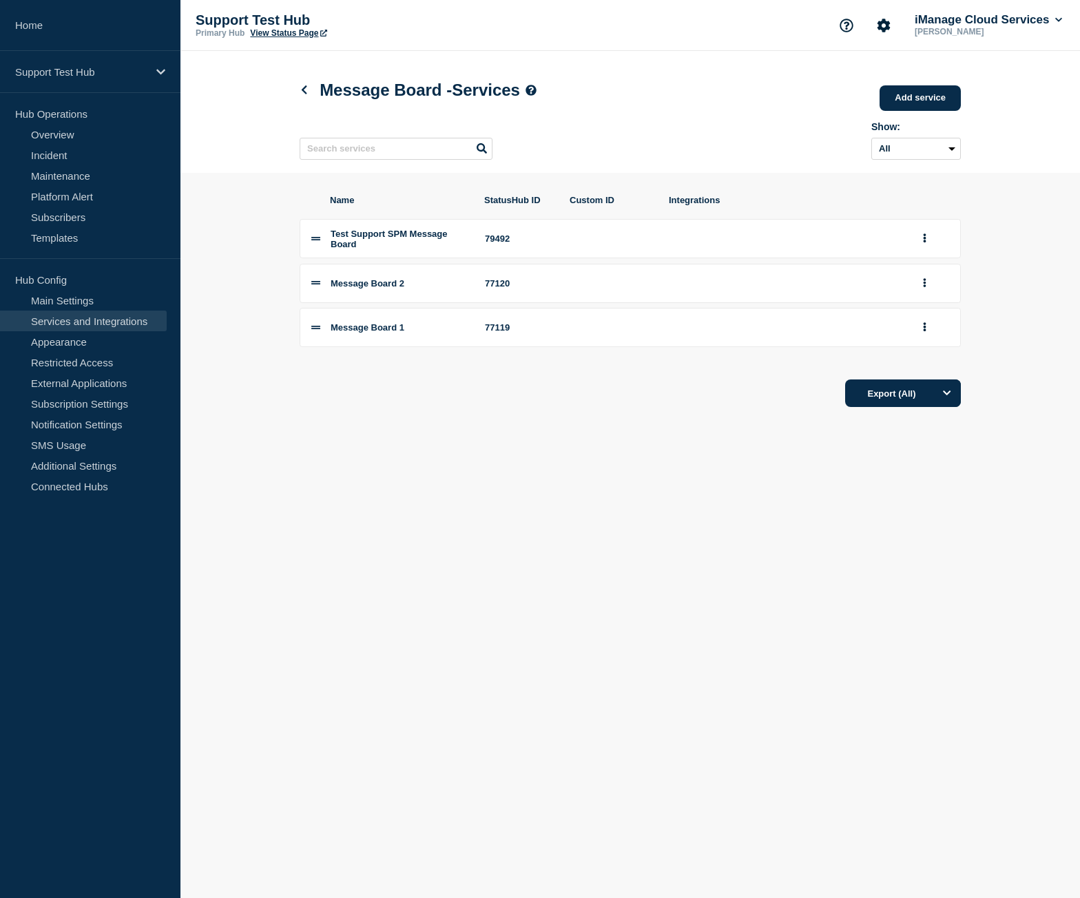
click at [298, 92] on div "Message Board - Services Add service Here you can create & manage services that…" at bounding box center [630, 112] width 692 height 122
click at [304, 94] on icon at bounding box center [304, 89] width 10 height 9
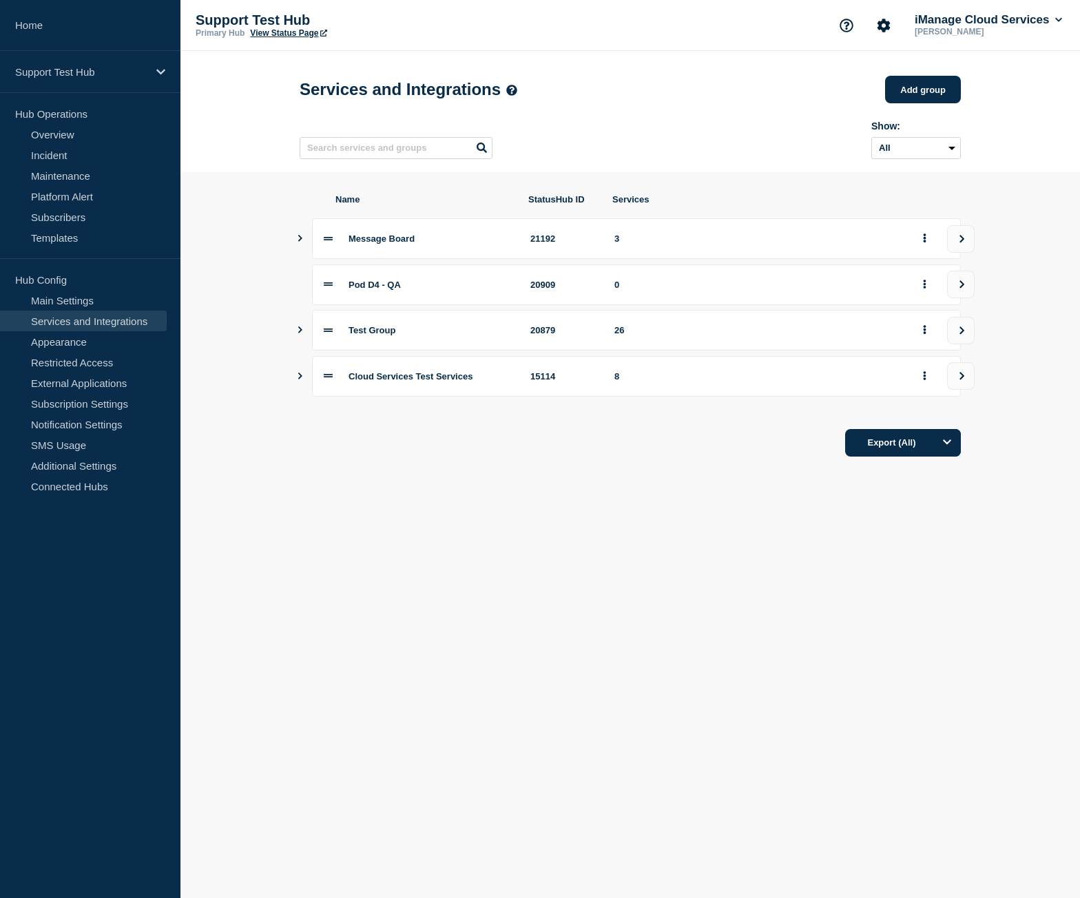
click at [302, 333] on icon "Show services" at bounding box center [299, 329] width 9 height 7
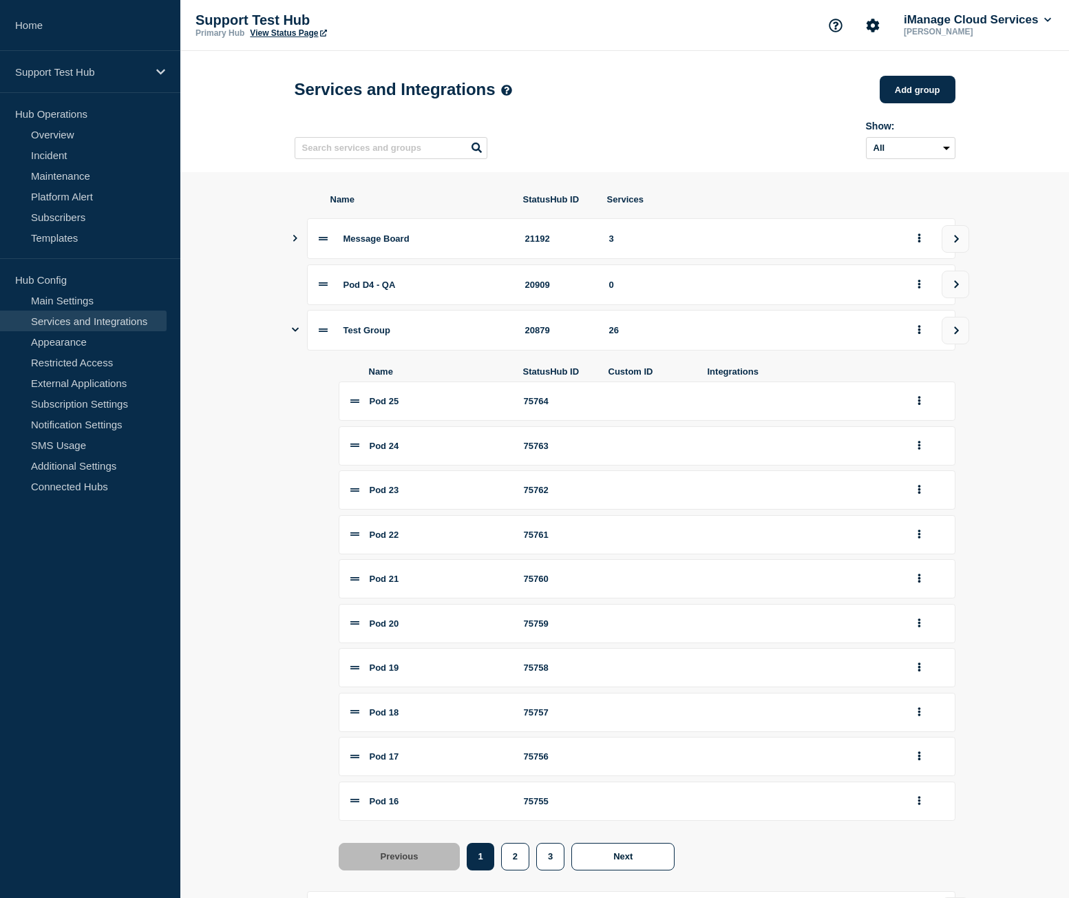
click at [302, 337] on div "Test Group 20879 26" at bounding box center [625, 330] width 661 height 41
click at [290, 332] on section "Name StatusHub ID Services Message Board 21192 3 Pod D4 - QA 20909 0 Test Group…" at bounding box center [624, 592] width 889 height 841
click at [295, 332] on icon "Show services" at bounding box center [295, 330] width 7 height 4
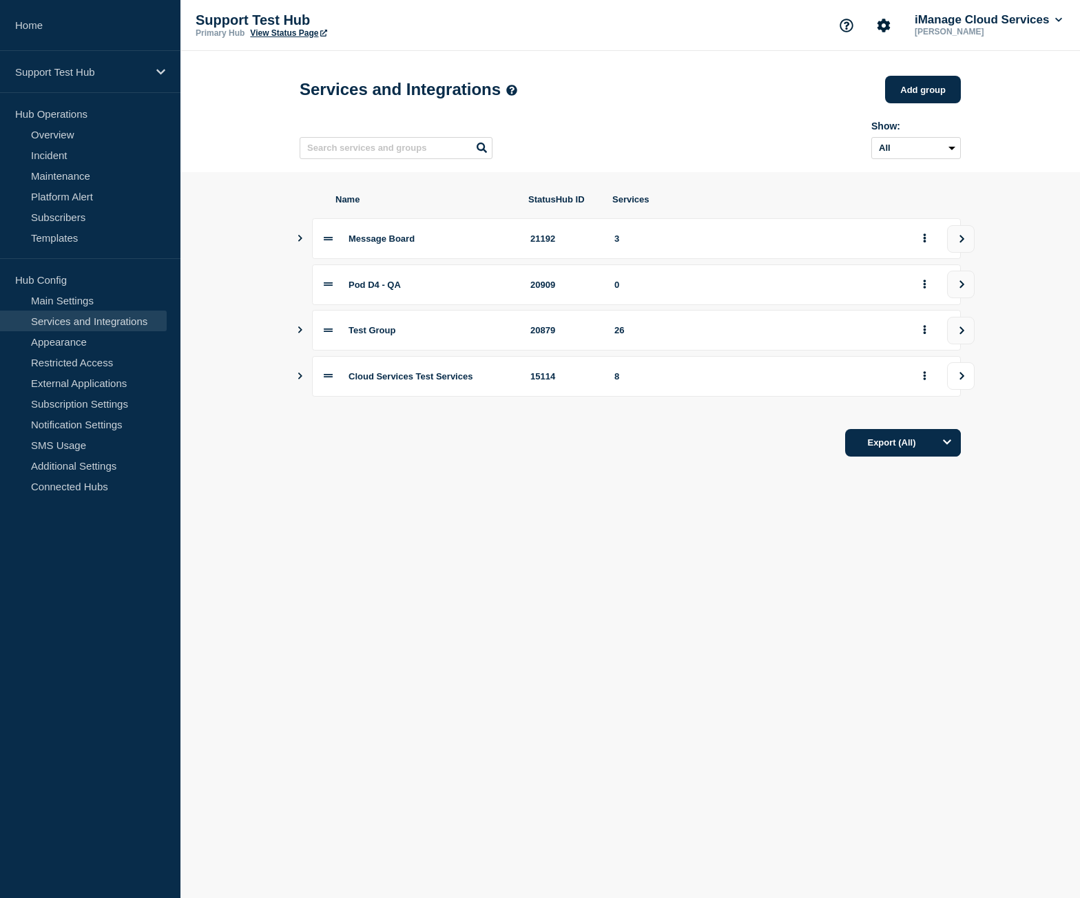
click at [963, 388] on button "view group" at bounding box center [961, 376] width 28 height 28
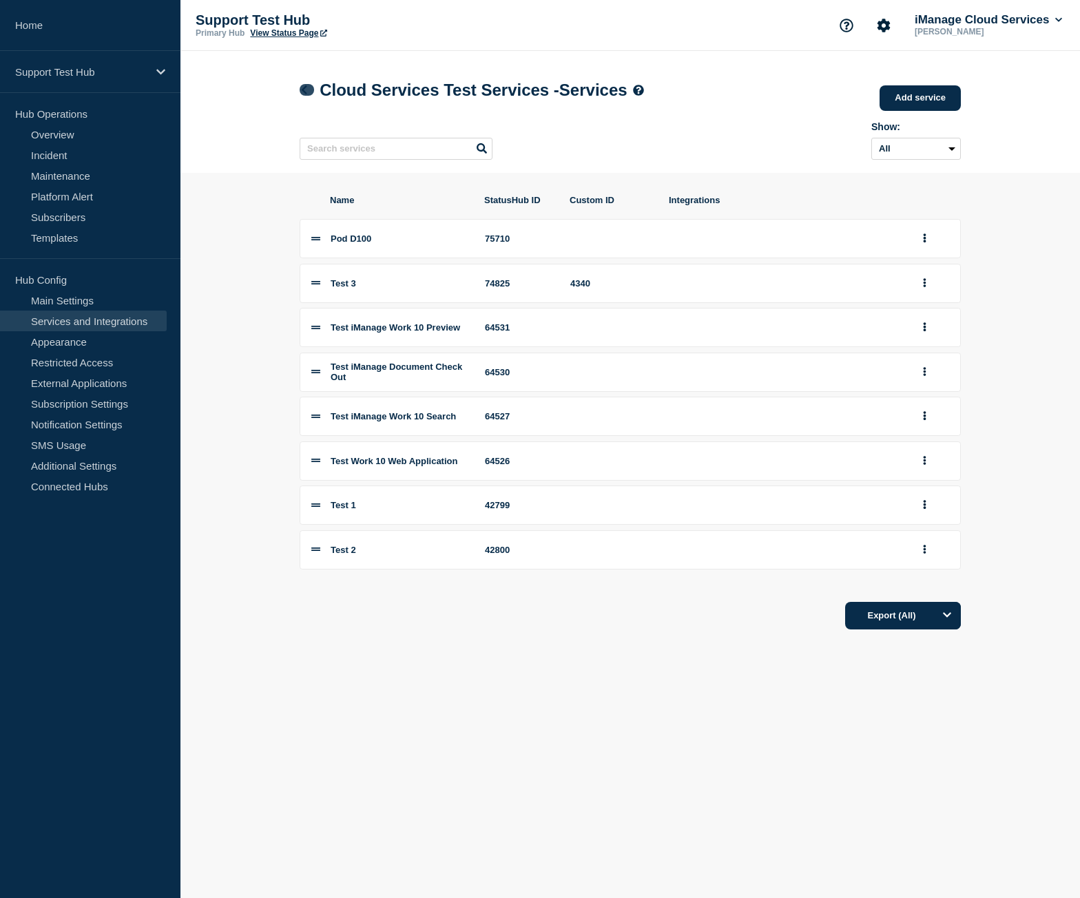
click at [306, 94] on icon at bounding box center [304, 89] width 10 height 9
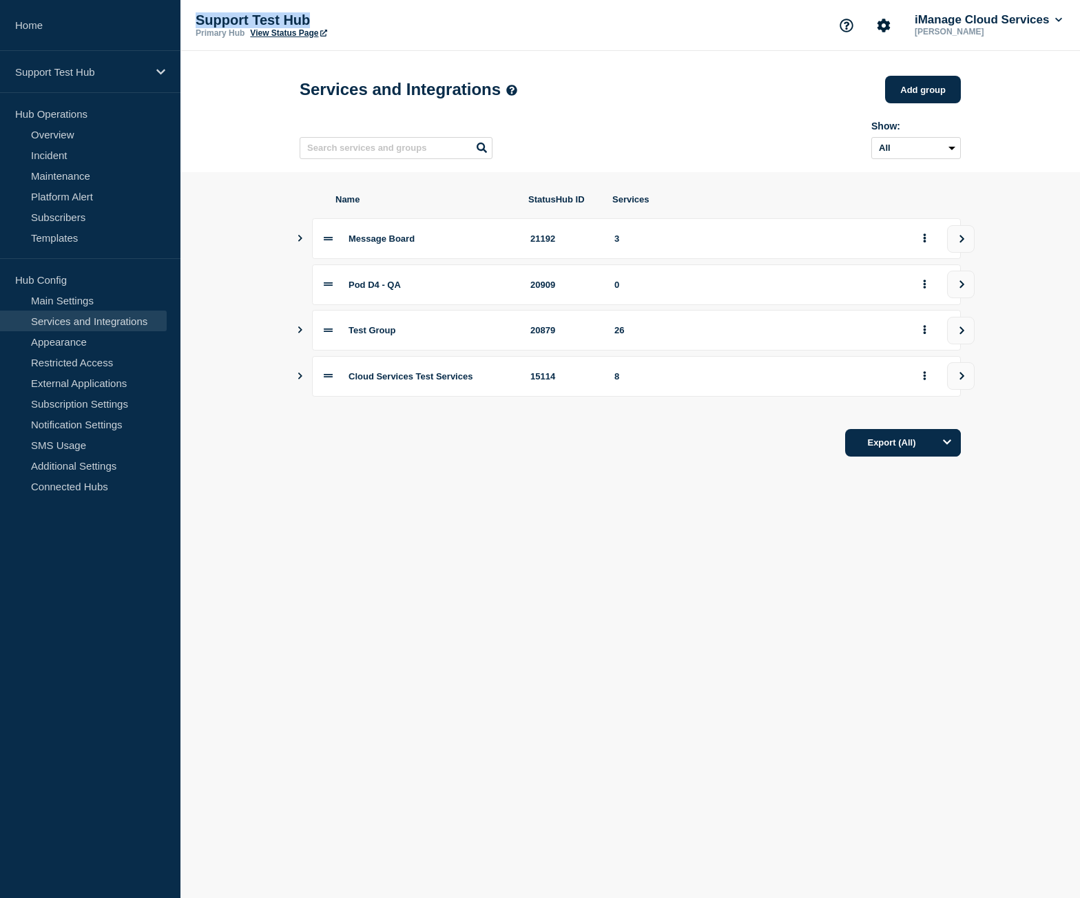
drag, startPoint x: 324, startPoint y: 20, endPoint x: 198, endPoint y: 22, distance: 126.0
click at [198, 22] on p "Support Test Hub" at bounding box center [333, 20] width 275 height 16
copy p "Support Test Hub"
drag, startPoint x: 431, startPoint y: 247, endPoint x: 348, endPoint y: 254, distance: 82.9
click at [348, 254] on div "Message Board 21192 3" at bounding box center [636, 238] width 649 height 41
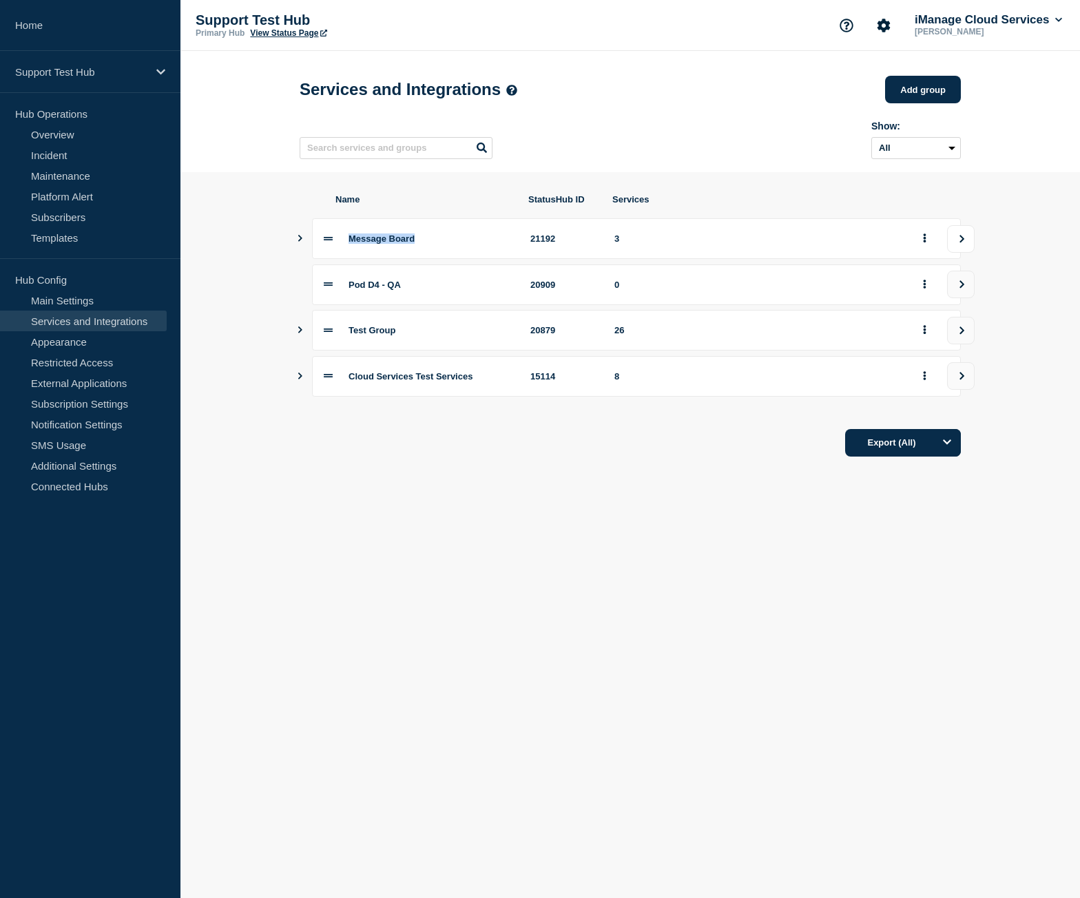
click at [967, 247] on button "view group" at bounding box center [961, 239] width 28 height 28
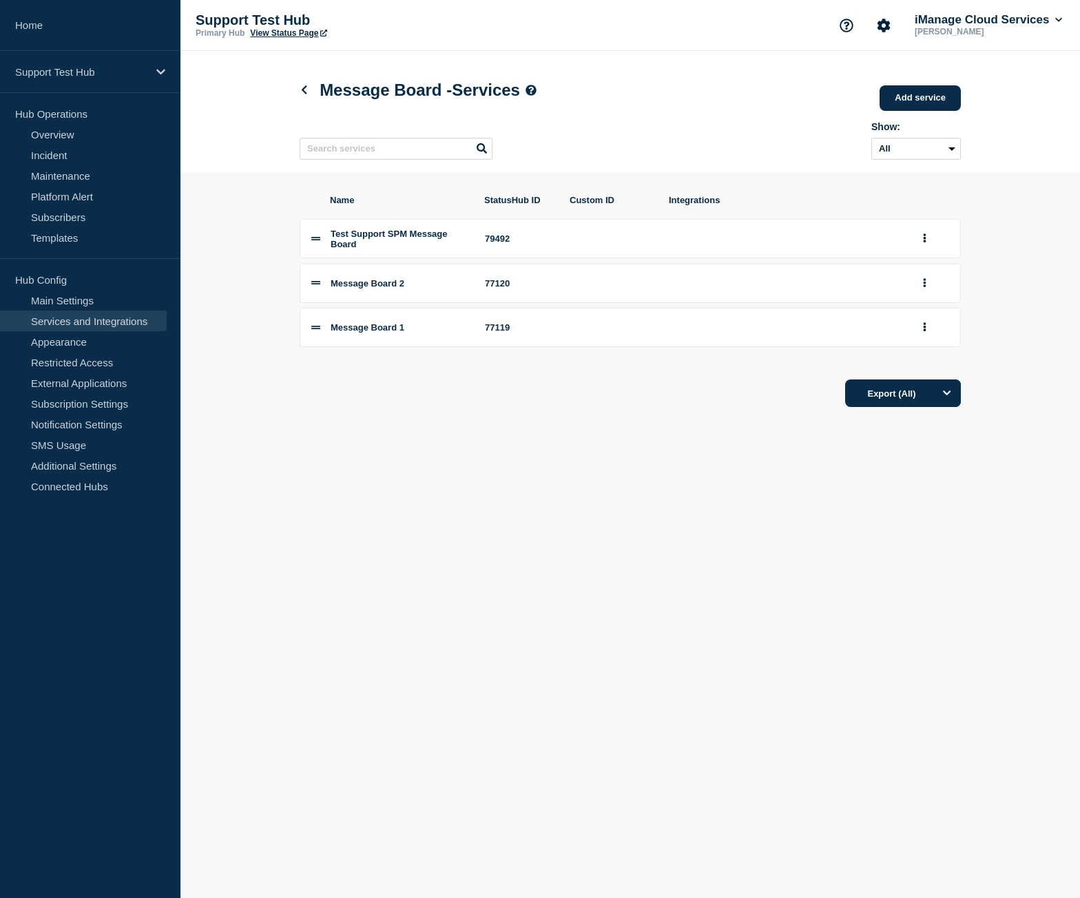
click at [311, 100] on h1 "Message Board - Services" at bounding box center [418, 90] width 237 height 19
click at [304, 94] on icon at bounding box center [304, 89] width 10 height 9
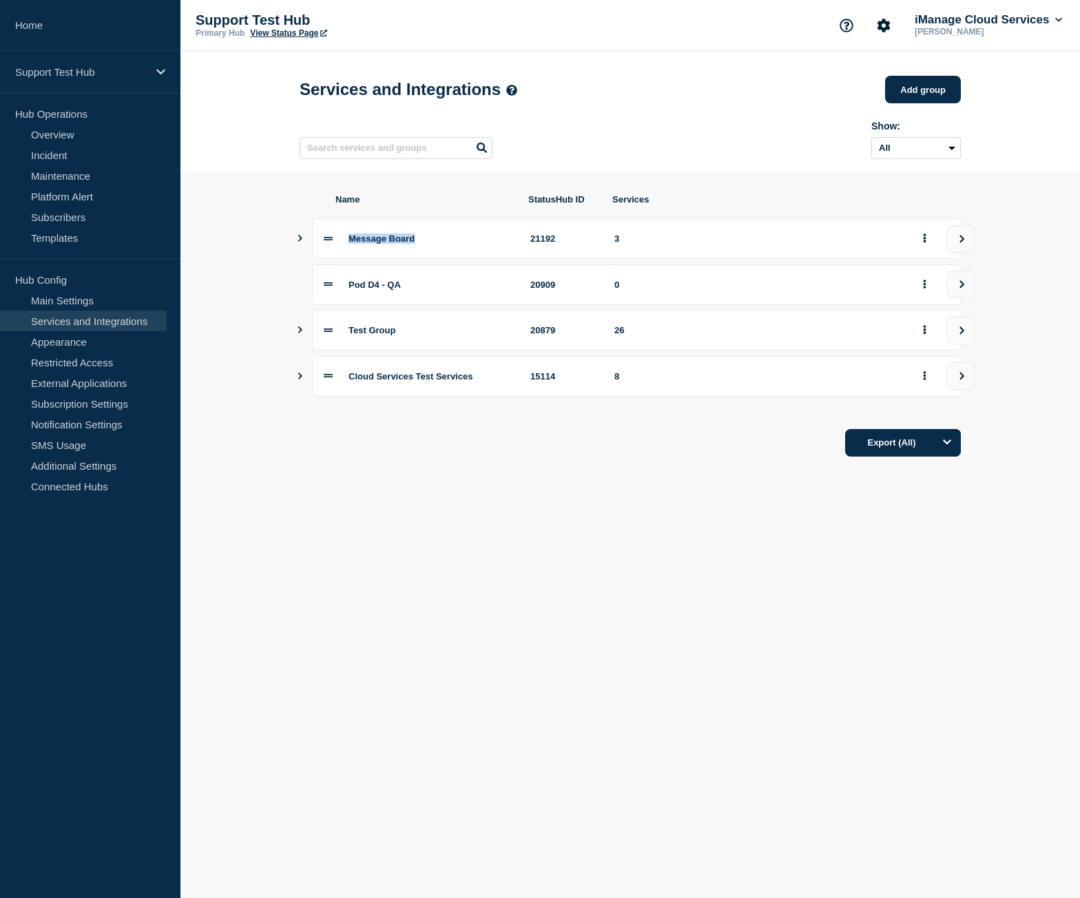
drag, startPoint x: 426, startPoint y: 244, endPoint x: 377, endPoint y: 249, distance: 49.1
click at [342, 245] on div "Message Board 21192 3" at bounding box center [636, 238] width 649 height 41
copy span "Message Board"
click at [301, 242] on icon "Show services" at bounding box center [299, 238] width 9 height 7
